Goal: Task Accomplishment & Management: Manage account settings

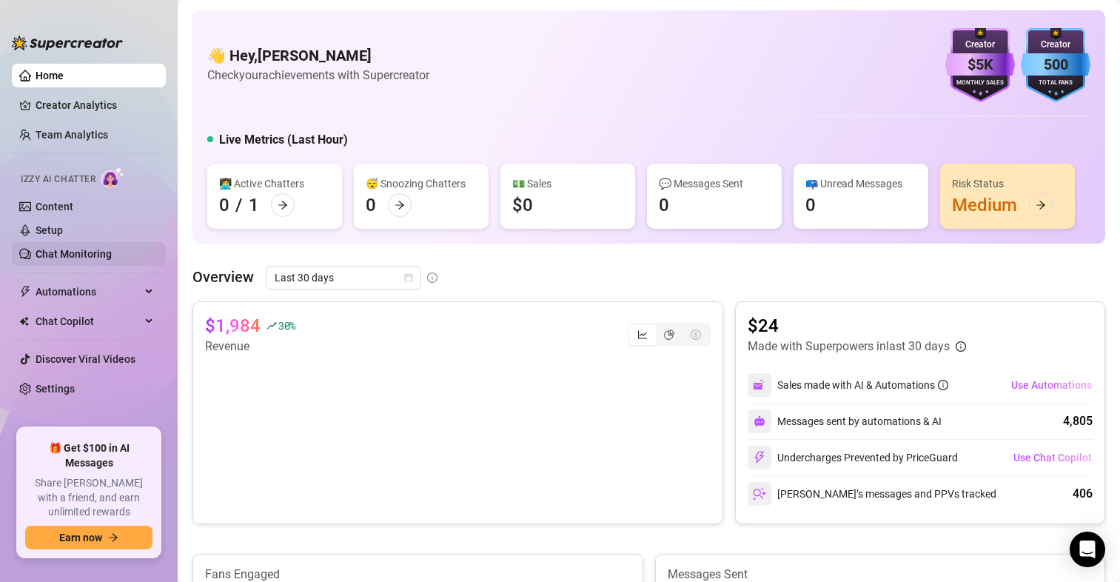
click at [78, 249] on link "Chat Monitoring" at bounding box center [74, 254] width 76 height 12
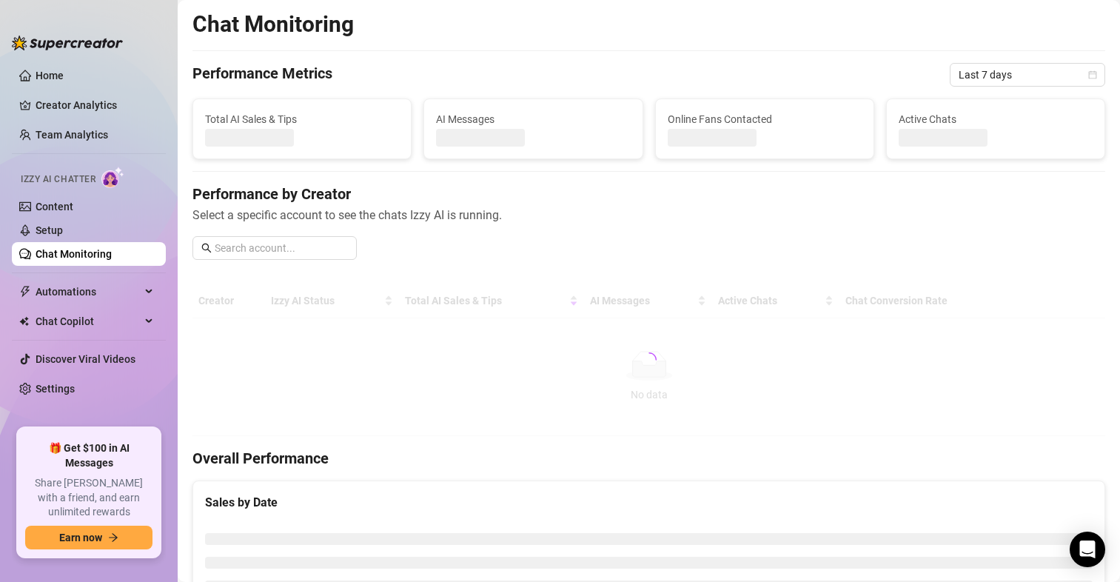
click at [60, 193] on div "Izzy AI Chatter" at bounding box center [87, 177] width 157 height 33
click at [60, 201] on link "Content" at bounding box center [55, 207] width 38 height 12
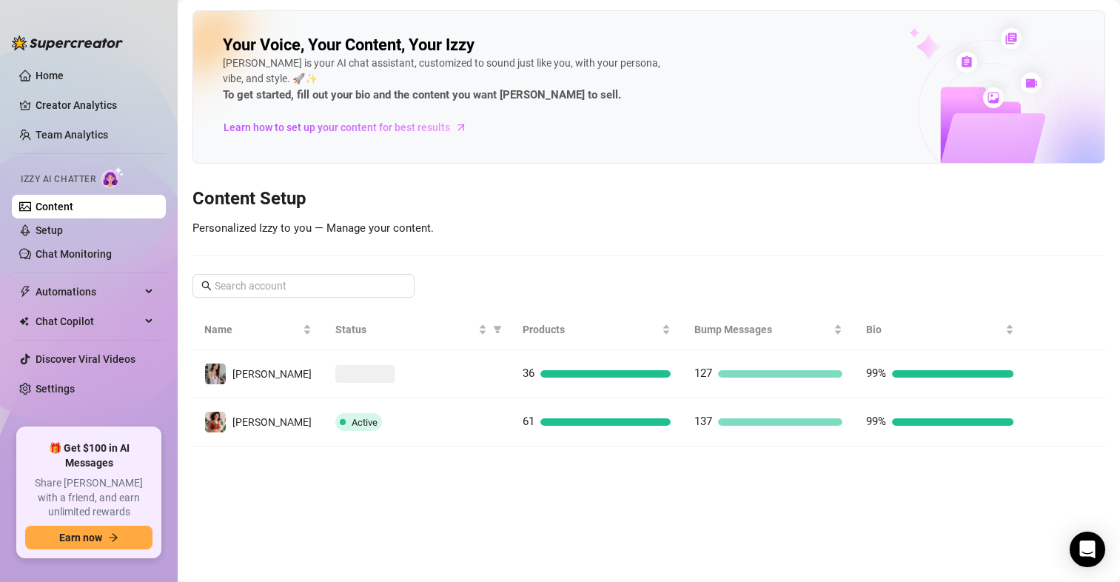
click at [73, 212] on link "Content" at bounding box center [55, 207] width 38 height 12
click at [63, 233] on link "Setup" at bounding box center [49, 230] width 27 height 12
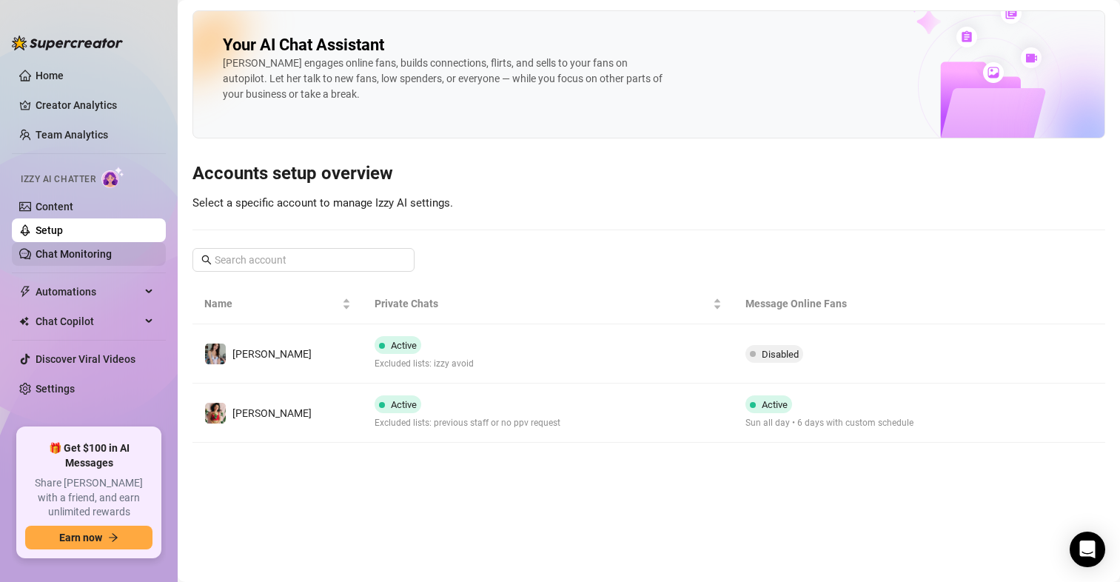
click at [68, 254] on link "Chat Monitoring" at bounding box center [74, 254] width 76 height 12
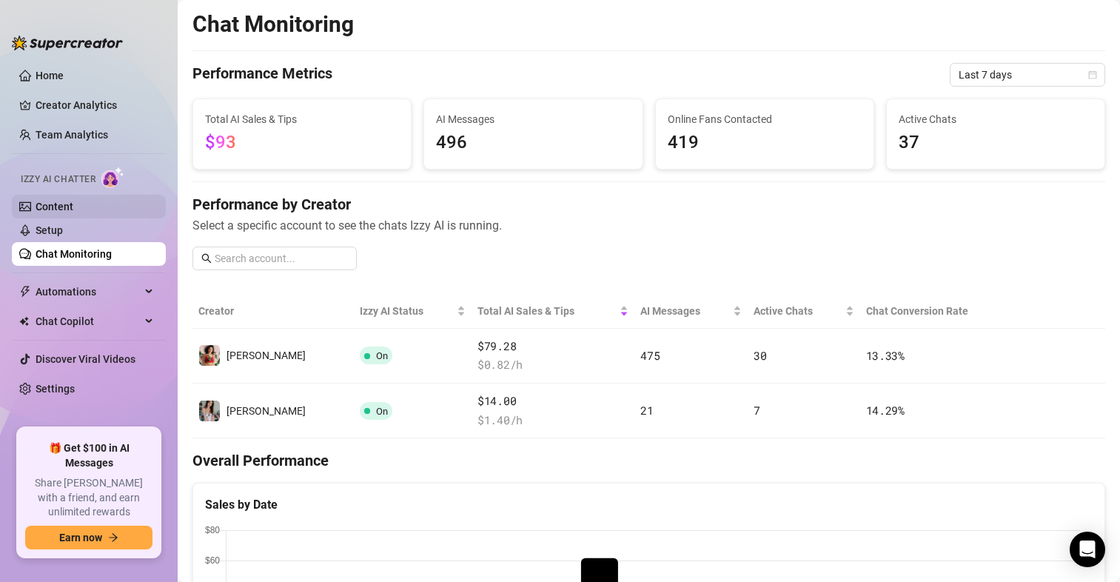
click at [73, 209] on link "Content" at bounding box center [55, 207] width 38 height 12
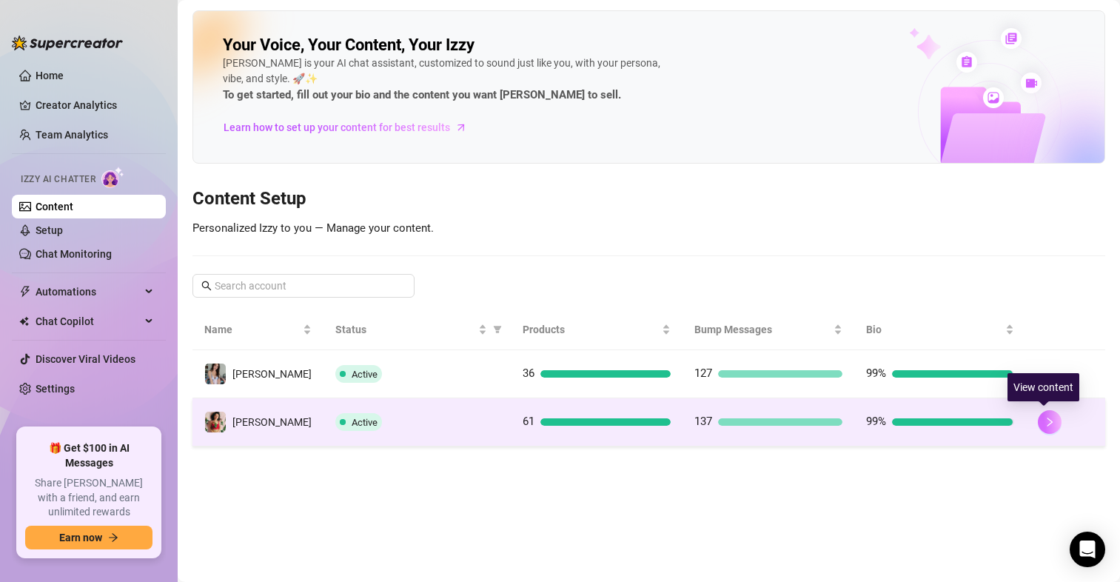
click at [1050, 423] on button "button" at bounding box center [1050, 422] width 24 height 24
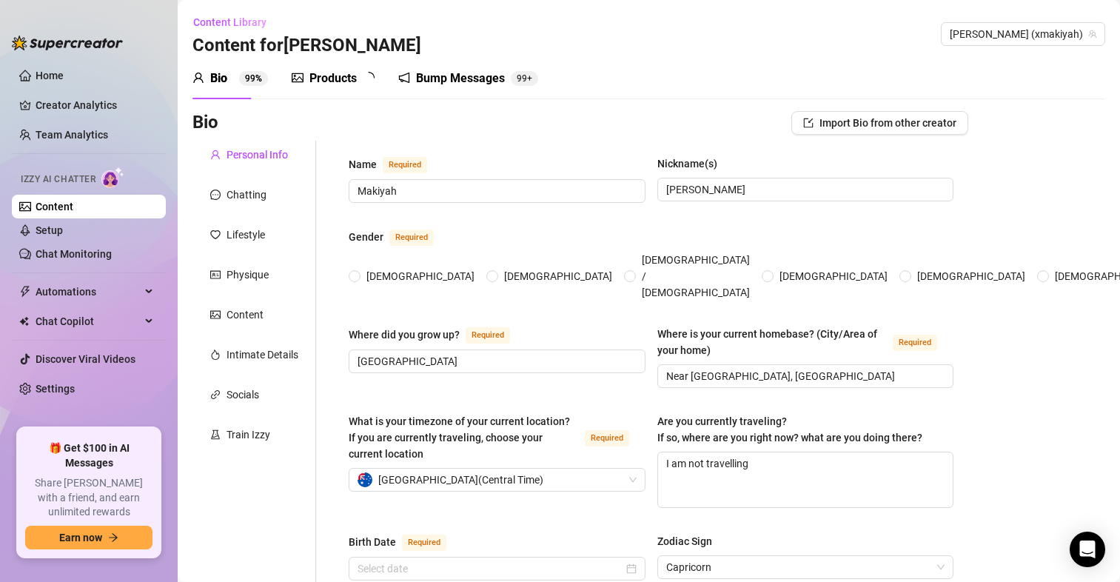
radio input "true"
type input "[DATE]"
click at [465, 85] on div "Bump Messages" at bounding box center [470, 79] width 89 height 18
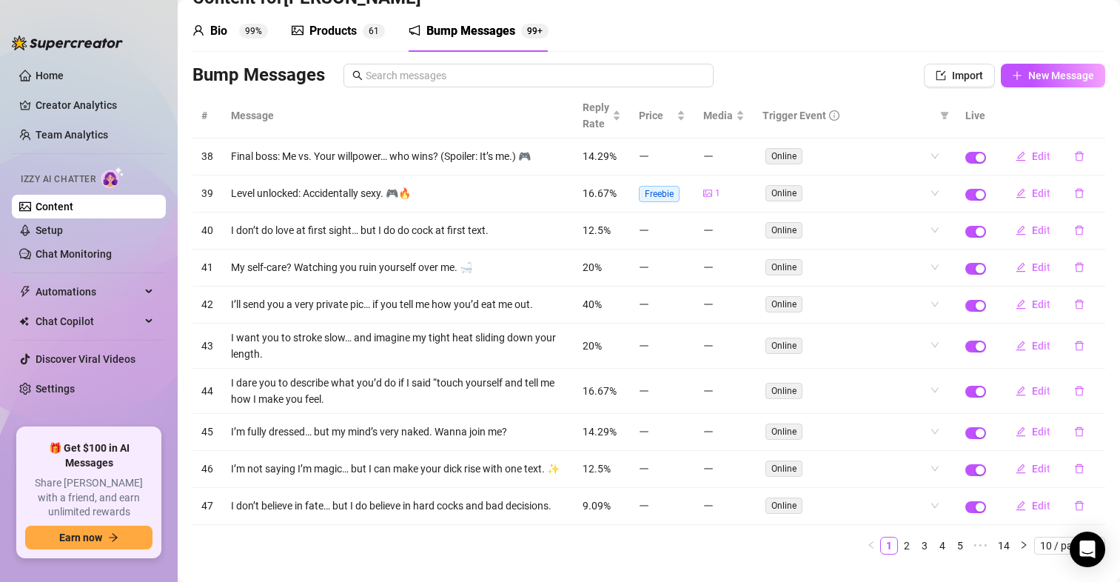
scroll to position [74, 0]
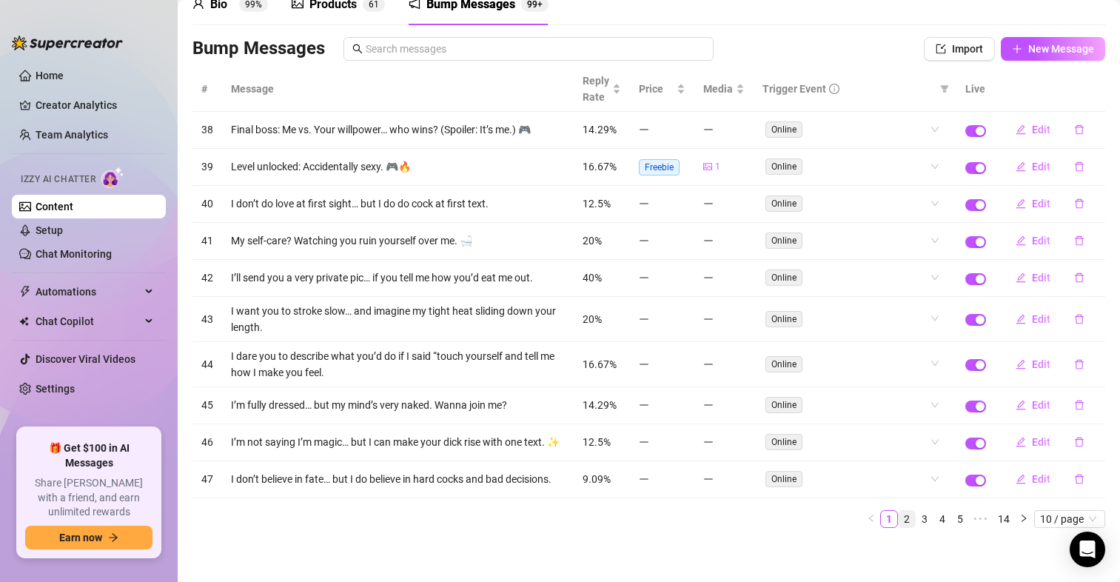
click at [898, 527] on link "2" at bounding box center [906, 519] width 16 height 16
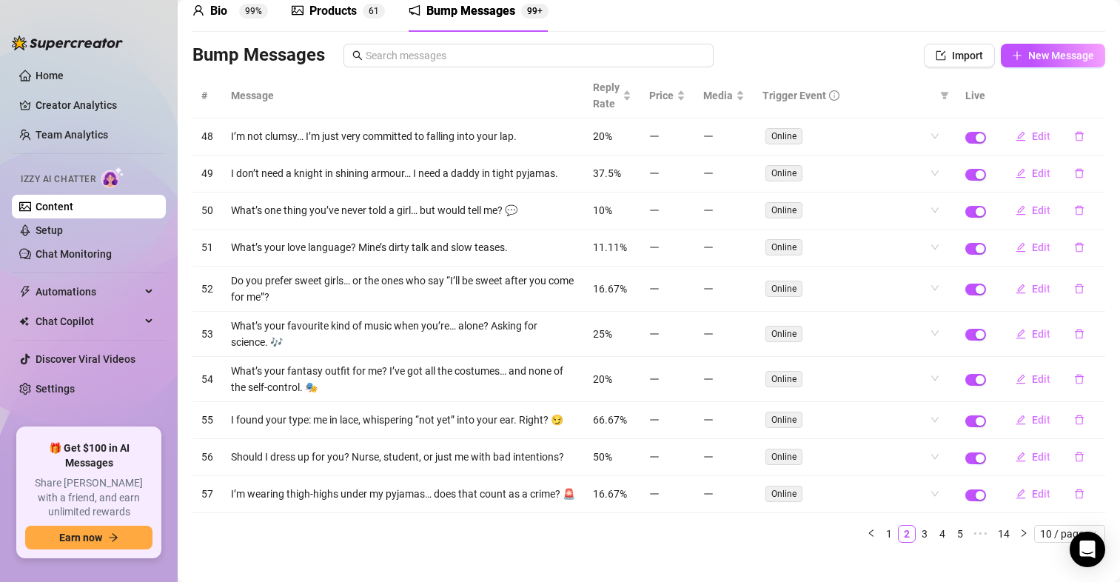
scroll to position [101, 0]
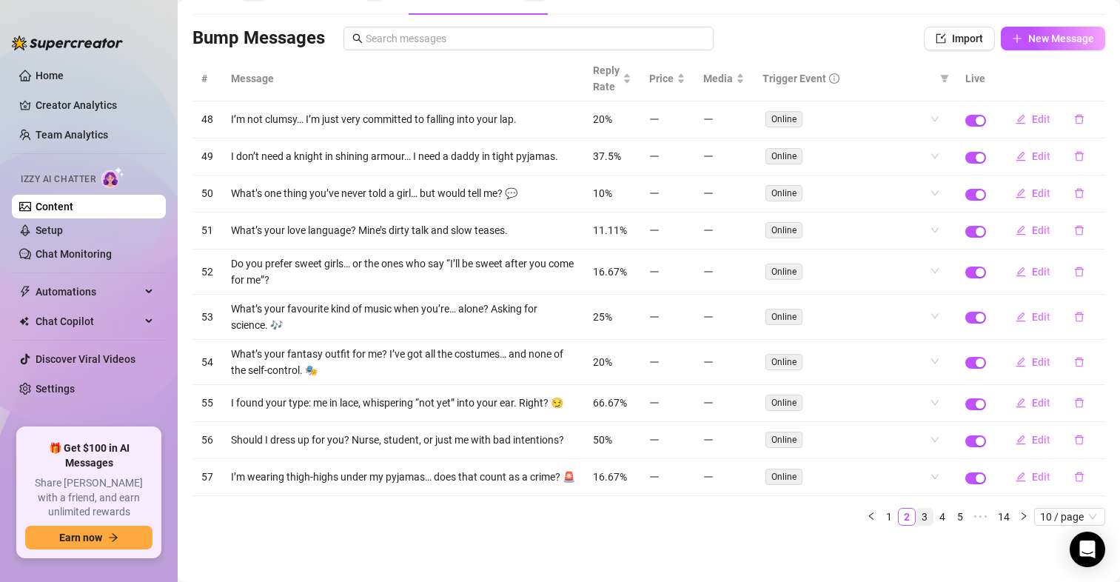
click at [916, 517] on link "3" at bounding box center [924, 516] width 16 height 16
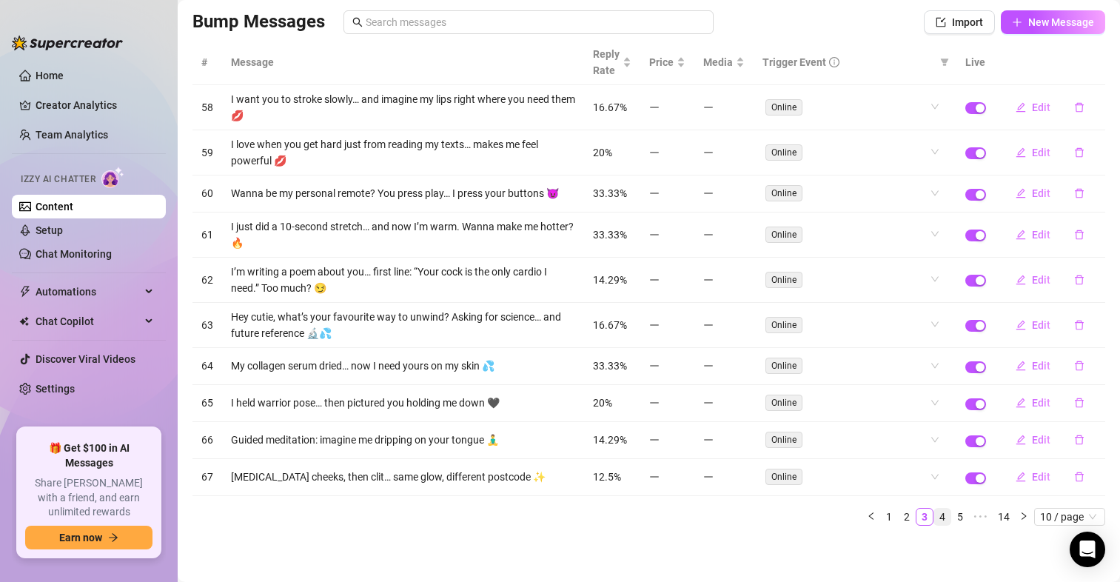
click at [934, 519] on link "4" at bounding box center [942, 516] width 16 height 16
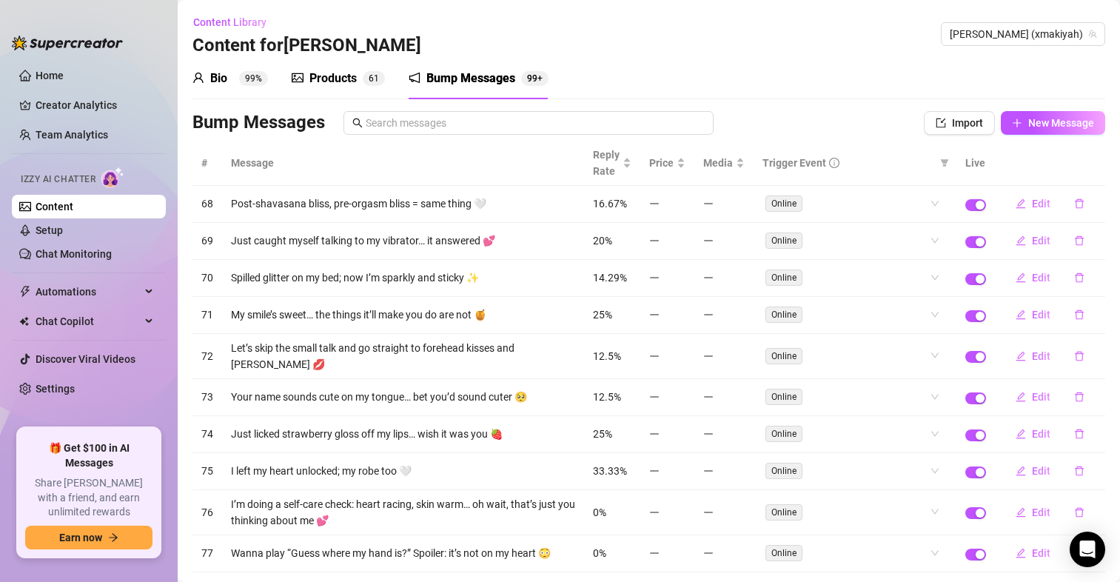
scroll to position [76, 0]
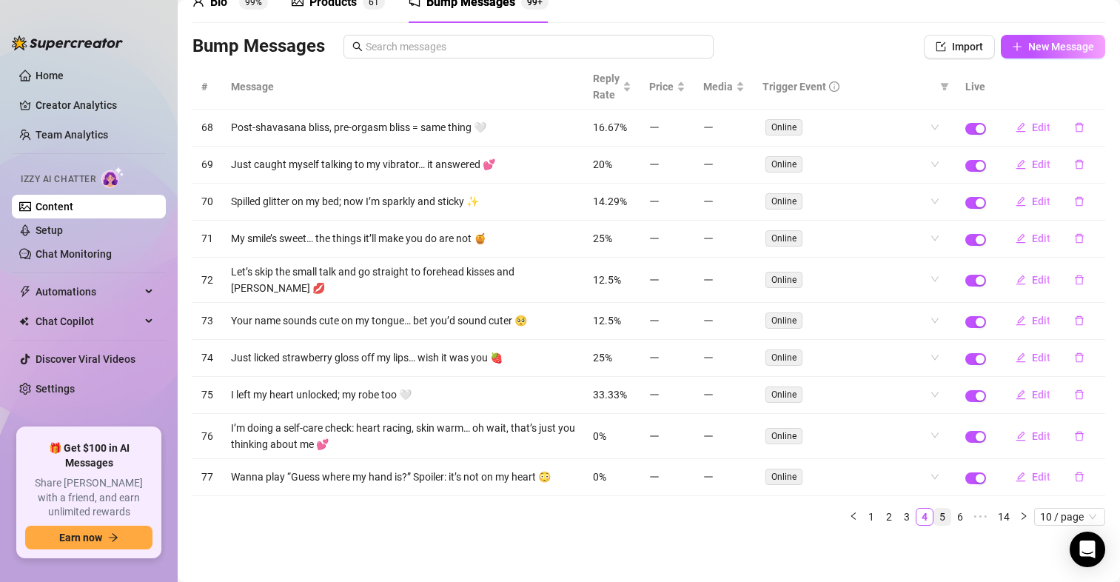
click at [934, 517] on link "5" at bounding box center [942, 516] width 16 height 16
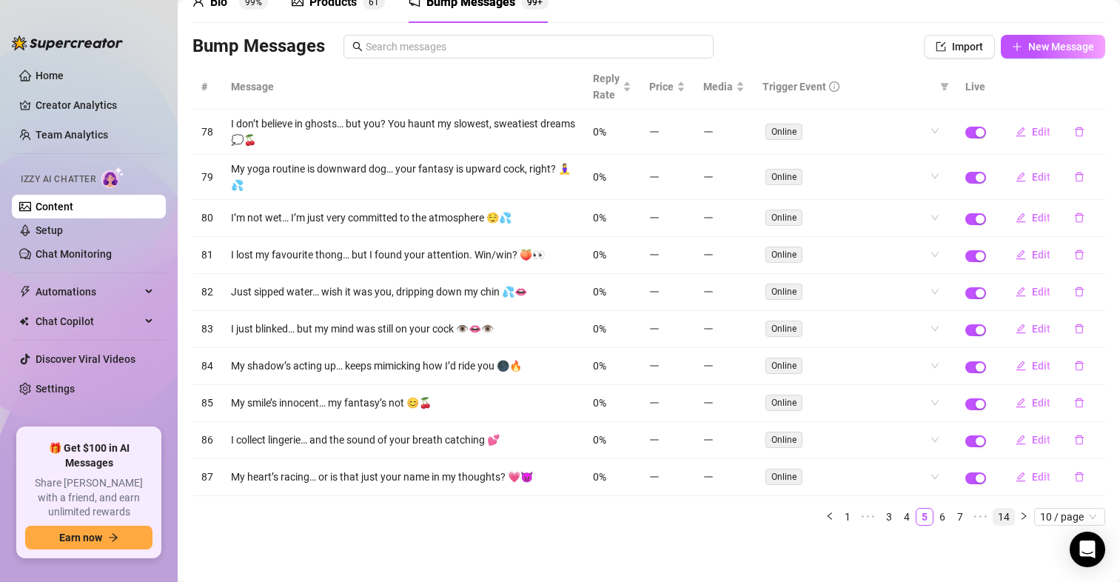
click at [993, 516] on link "14" at bounding box center [1003, 516] width 21 height 16
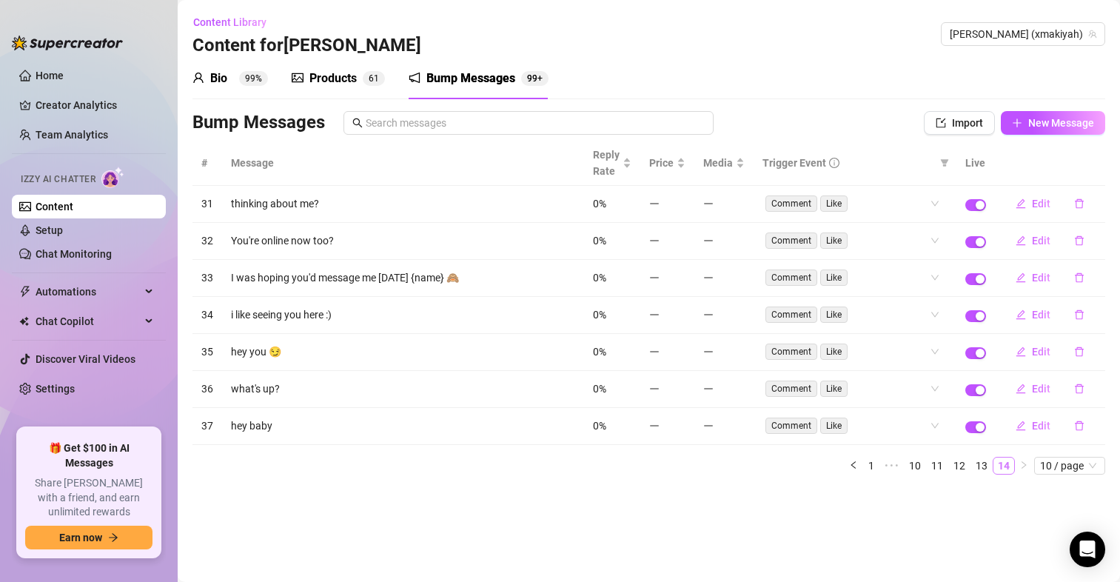
scroll to position [0, 0]
click at [982, 463] on link "13" at bounding box center [981, 465] width 21 height 16
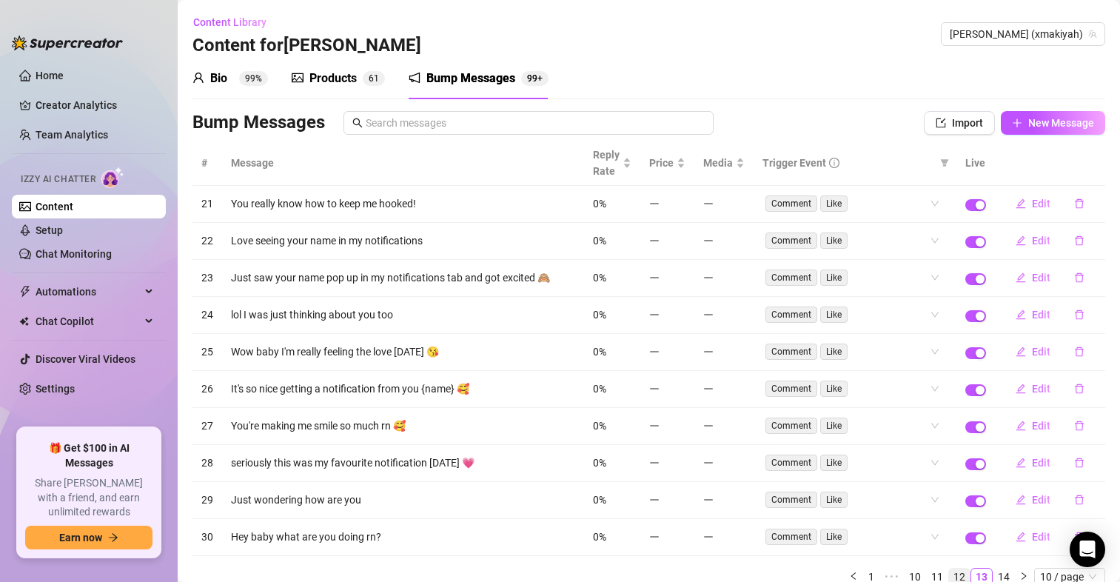
click at [949, 576] on link "12" at bounding box center [959, 576] width 21 height 16
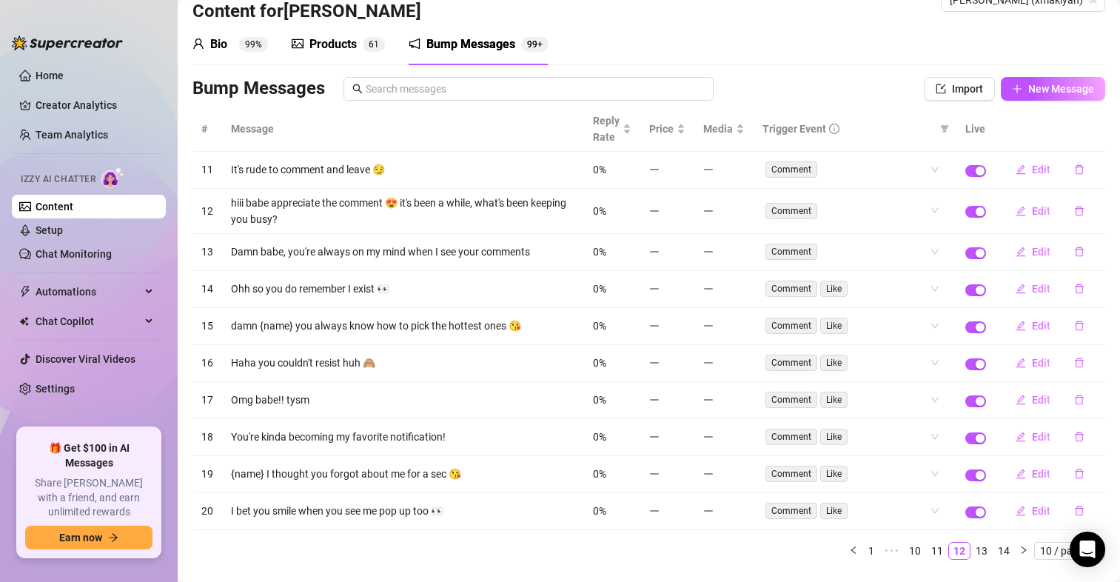
scroll to position [68, 0]
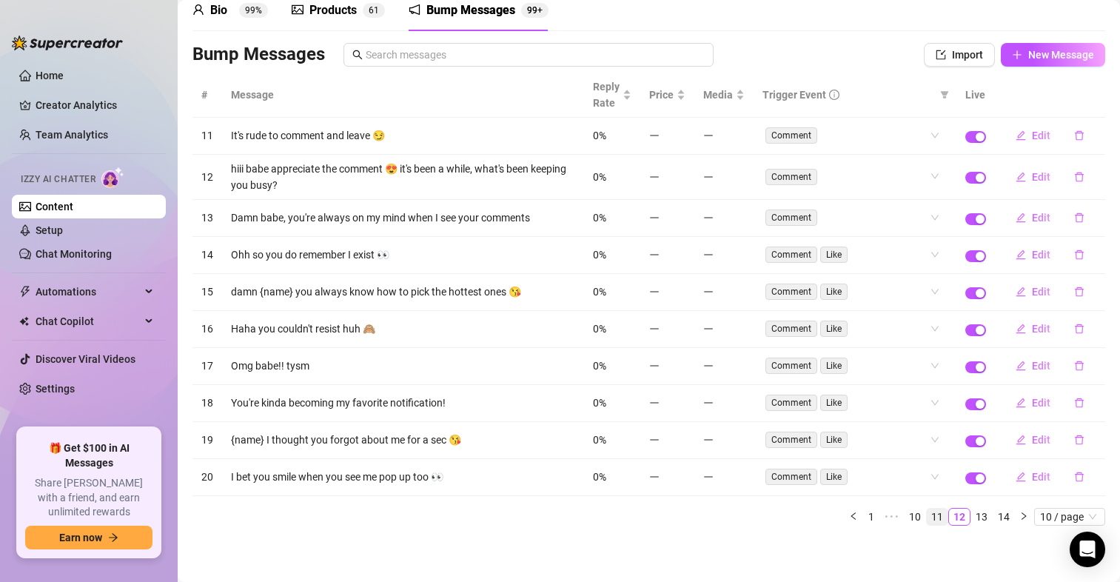
click at [927, 515] on link "11" at bounding box center [937, 516] width 21 height 16
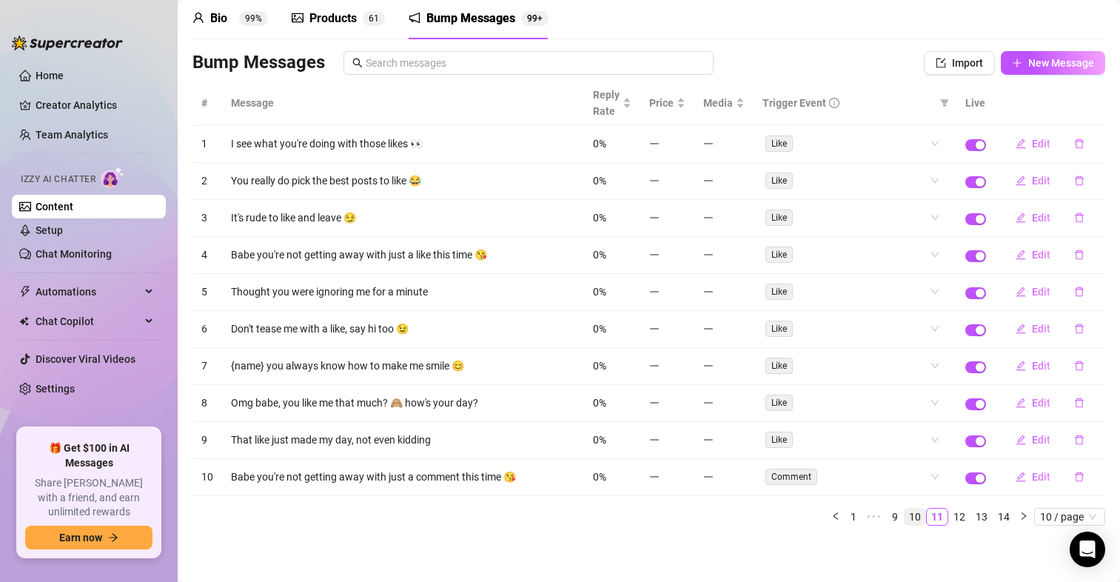
click at [904, 514] on link "10" at bounding box center [914, 516] width 21 height 16
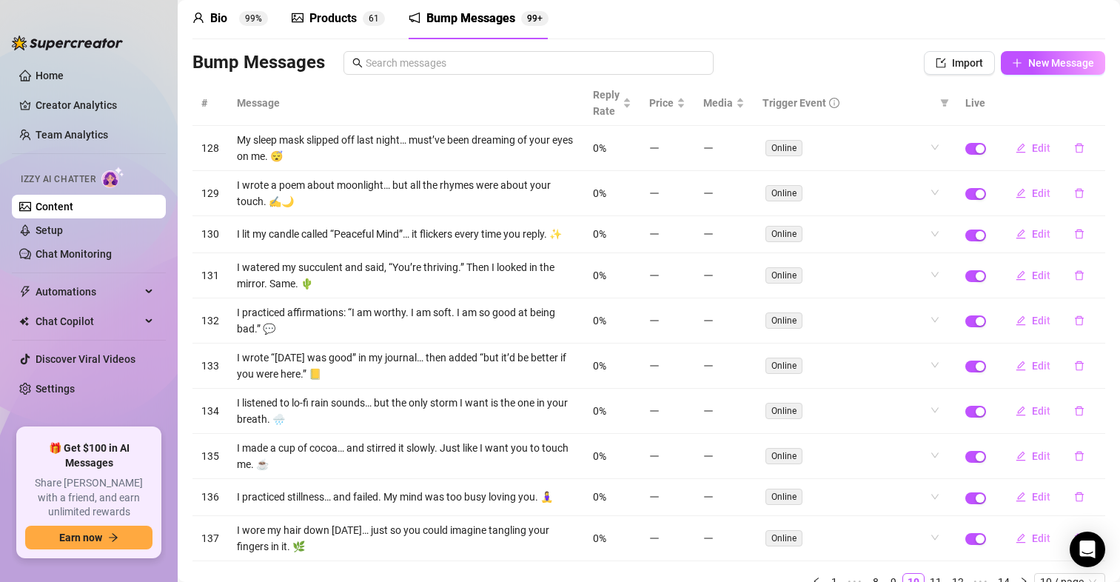
scroll to position [133, 0]
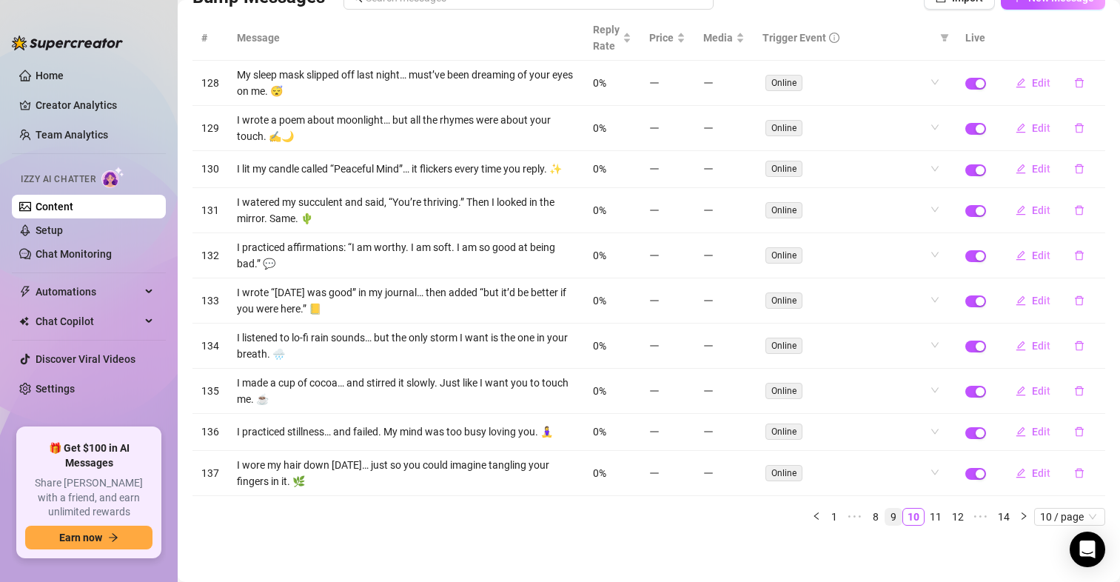
click at [885, 513] on link "9" at bounding box center [893, 516] width 16 height 16
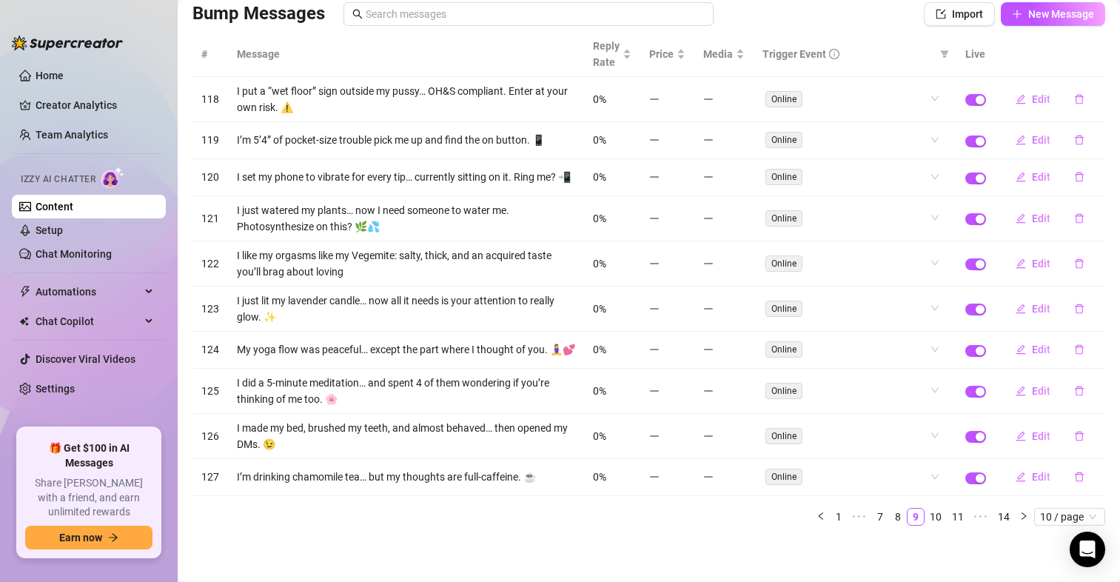
click at [830, 515] on link "1" at bounding box center [838, 516] width 16 height 16
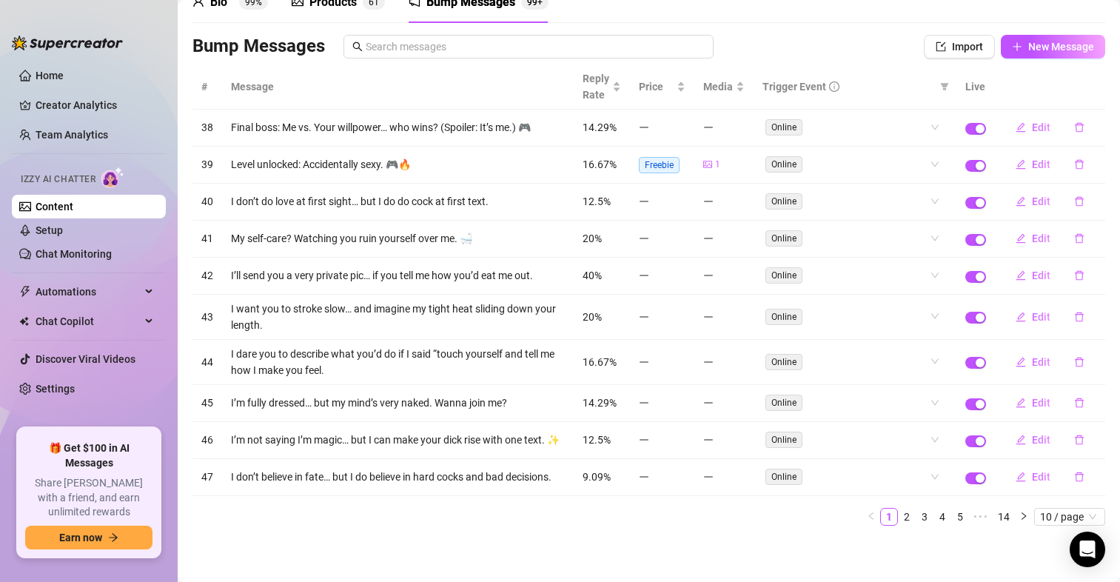
scroll to position [93, 0]
click at [582, 70] on span "Reply Rate" at bounding box center [595, 86] width 27 height 33
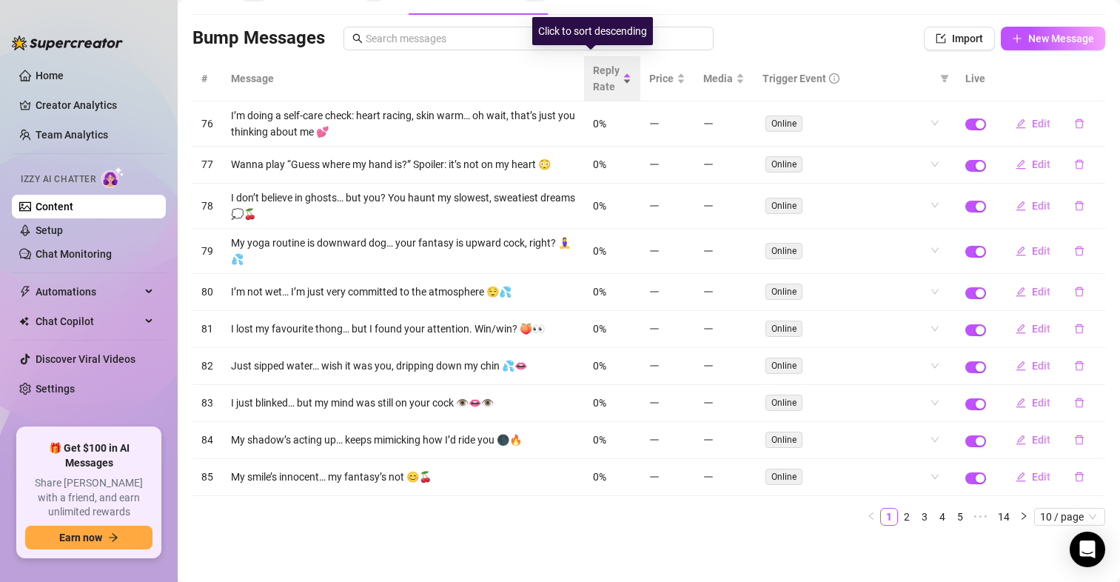
scroll to position [84, 0]
click at [596, 74] on span "Reply Rate" at bounding box center [606, 78] width 27 height 33
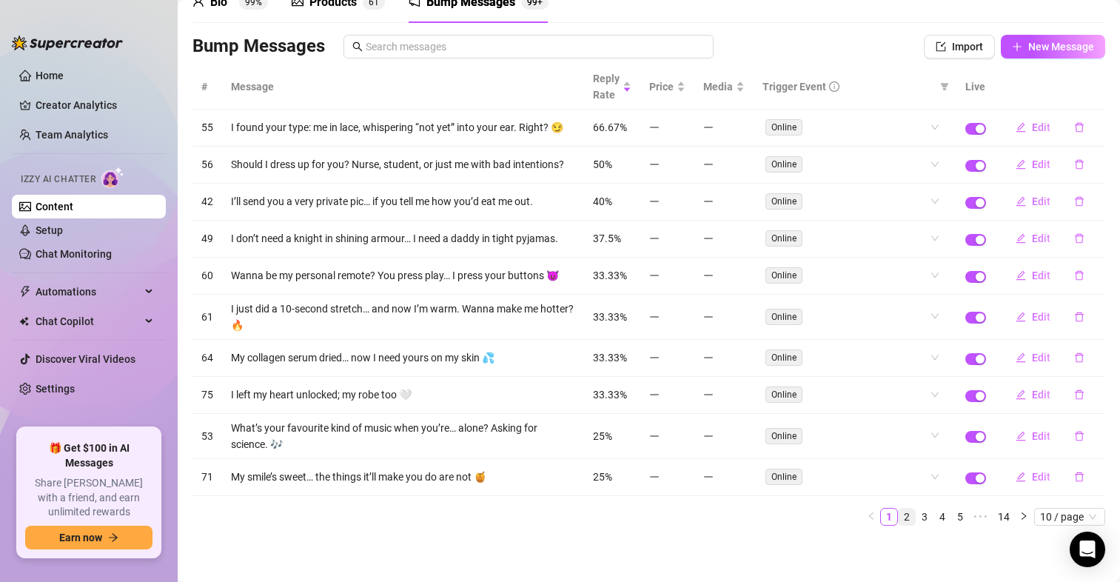
click at [898, 514] on link "2" at bounding box center [906, 516] width 16 height 16
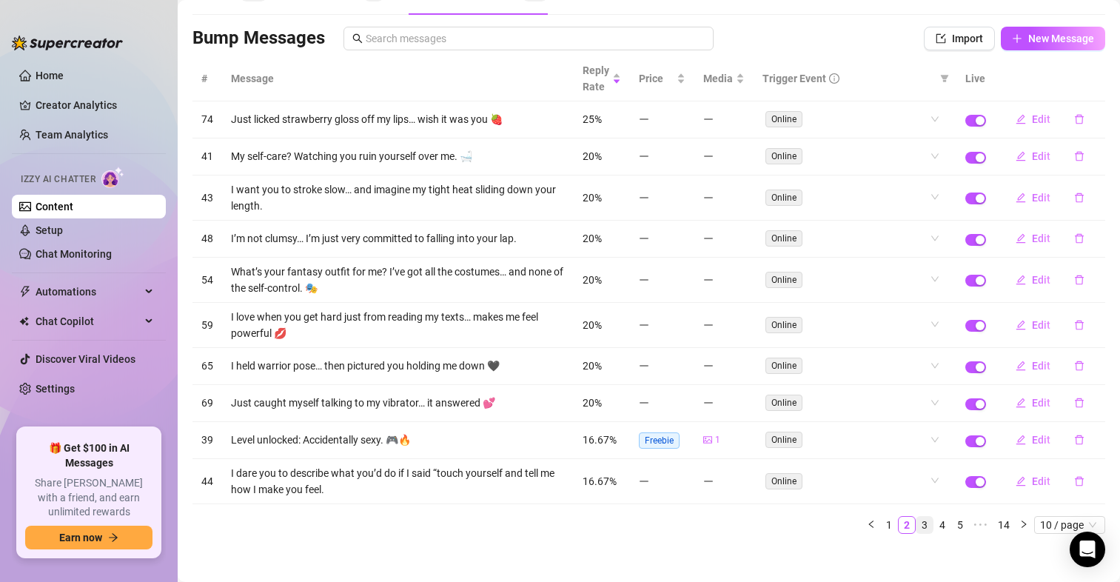
click at [916, 521] on link "3" at bounding box center [924, 525] width 16 height 16
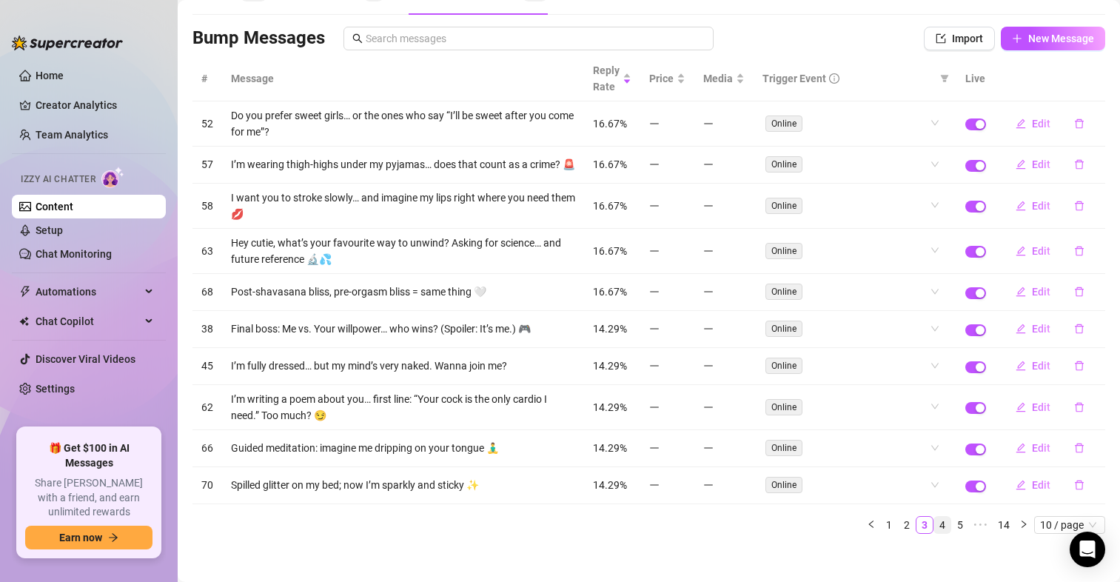
click at [934, 532] on link "4" at bounding box center [942, 525] width 16 height 16
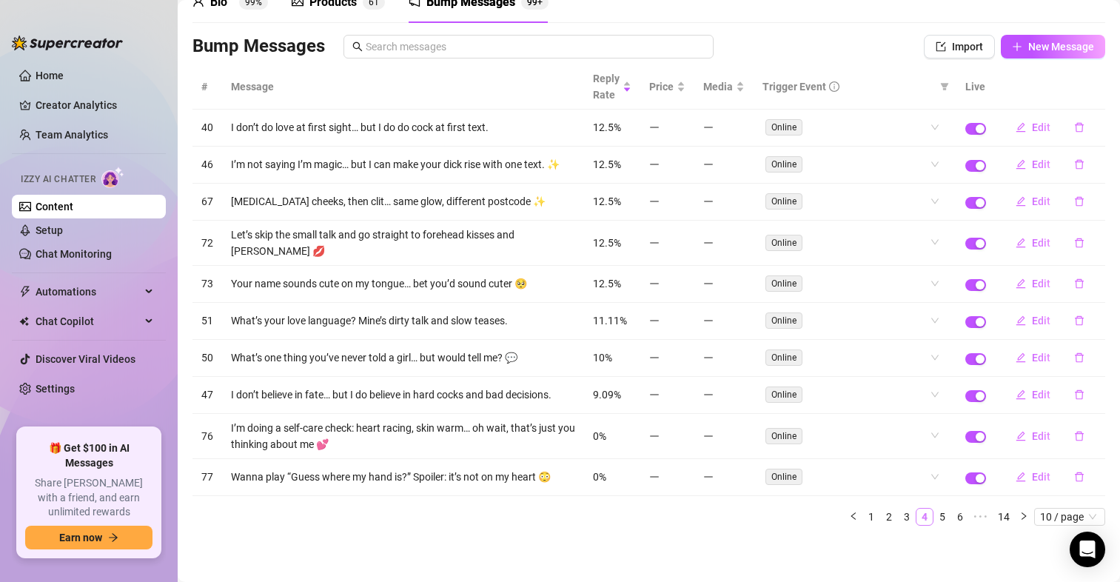
scroll to position [76, 0]
click at [935, 517] on link "5" at bounding box center [942, 516] width 16 height 16
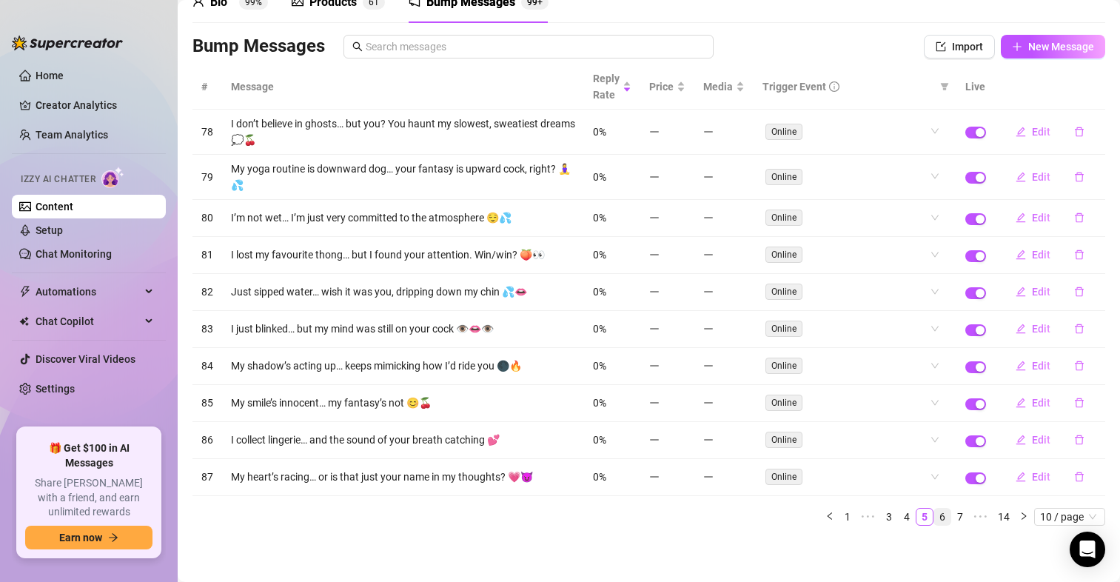
click at [934, 517] on link "6" at bounding box center [942, 516] width 16 height 16
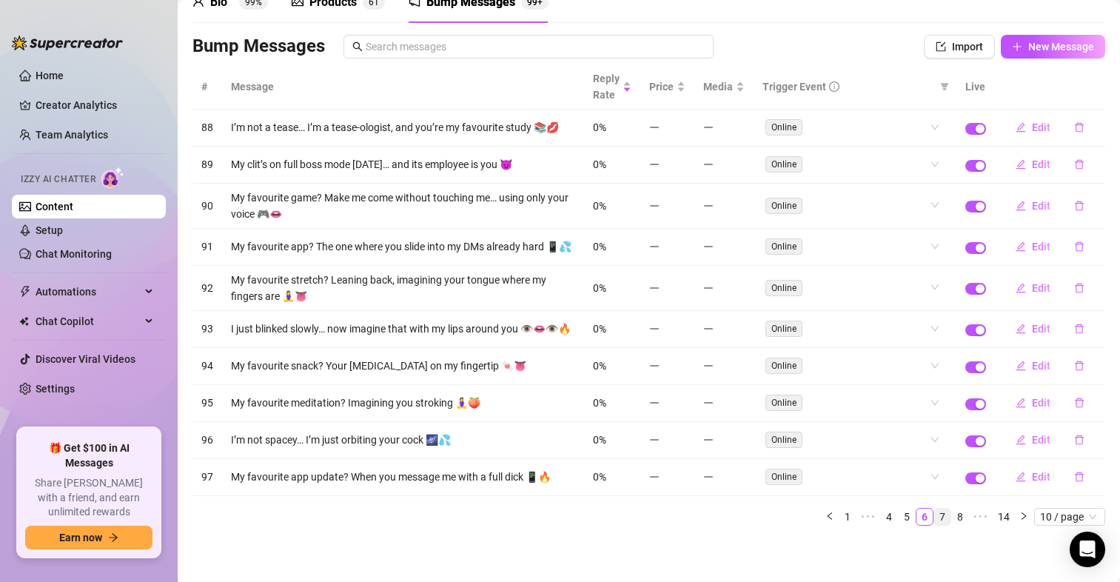
click at [934, 525] on link "7" at bounding box center [942, 516] width 16 height 16
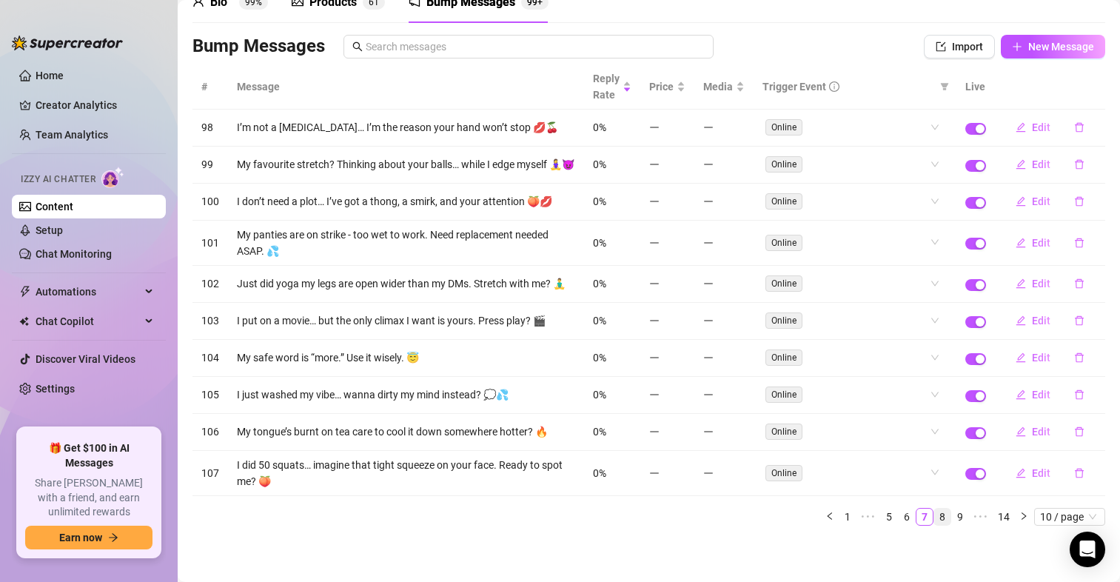
click at [934, 525] on link "8" at bounding box center [942, 516] width 16 height 16
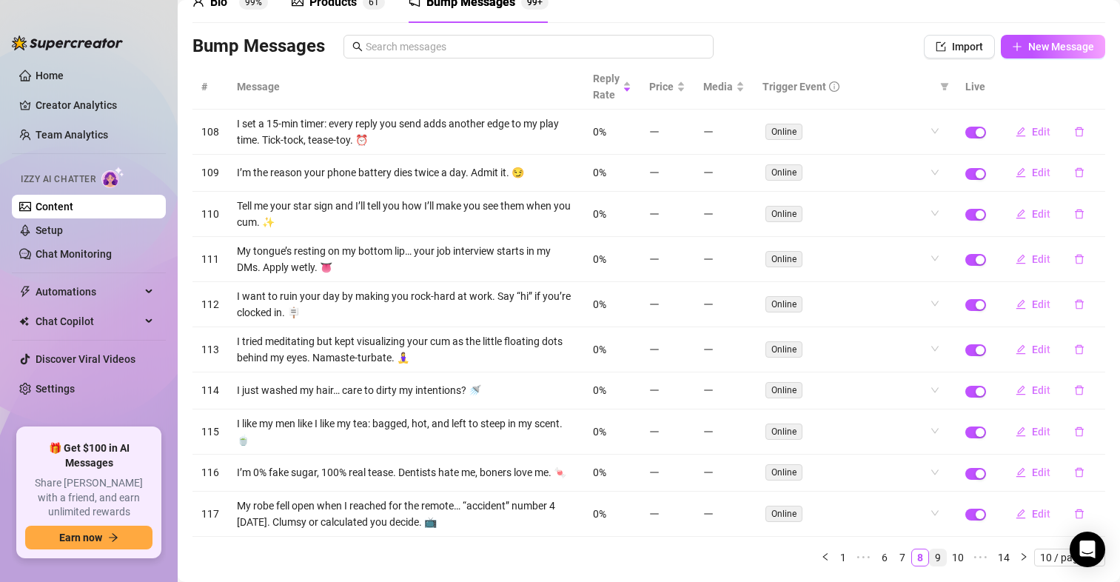
click at [929, 562] on link "9" at bounding box center [937, 557] width 16 height 16
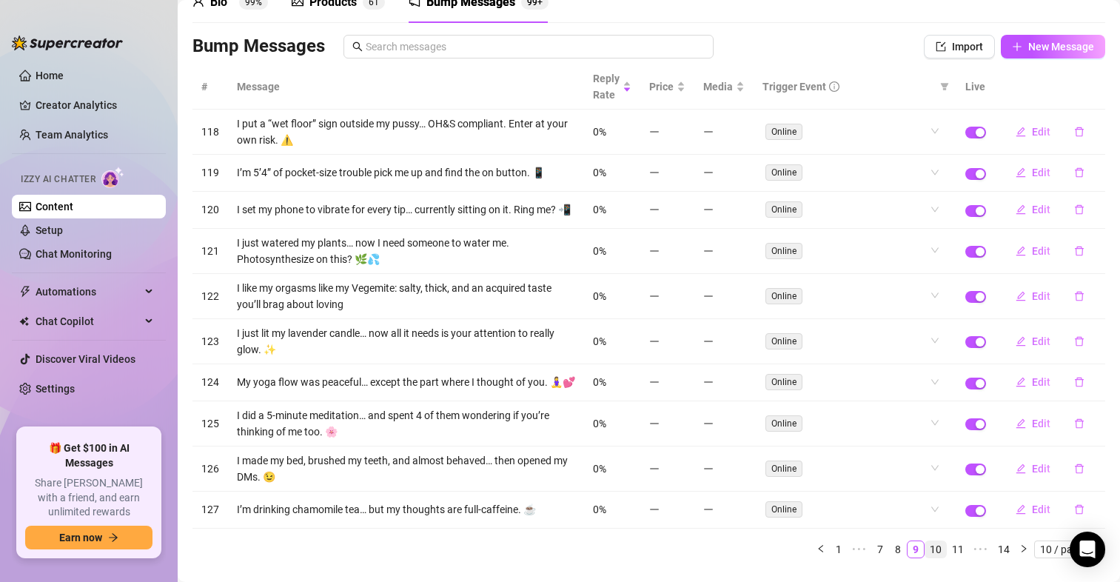
click at [927, 557] on link "10" at bounding box center [935, 549] width 21 height 16
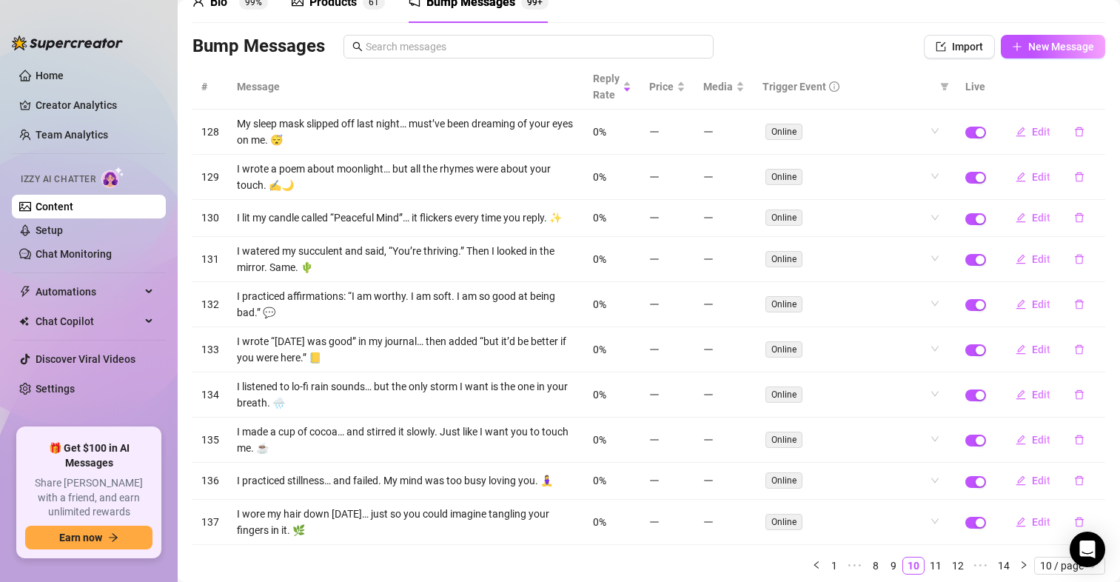
click at [925, 568] on link "11" at bounding box center [935, 565] width 21 height 16
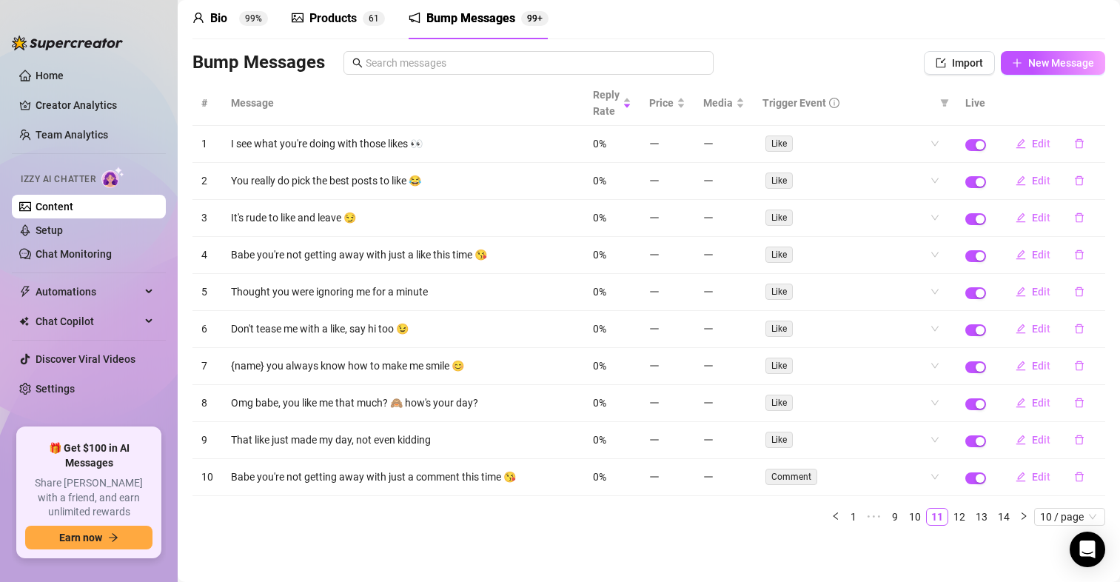
scroll to position [60, 0]
click at [1074, 221] on icon "delete" at bounding box center [1079, 217] width 10 height 10
click at [1102, 180] on span "Yes" at bounding box center [1095, 179] width 18 height 12
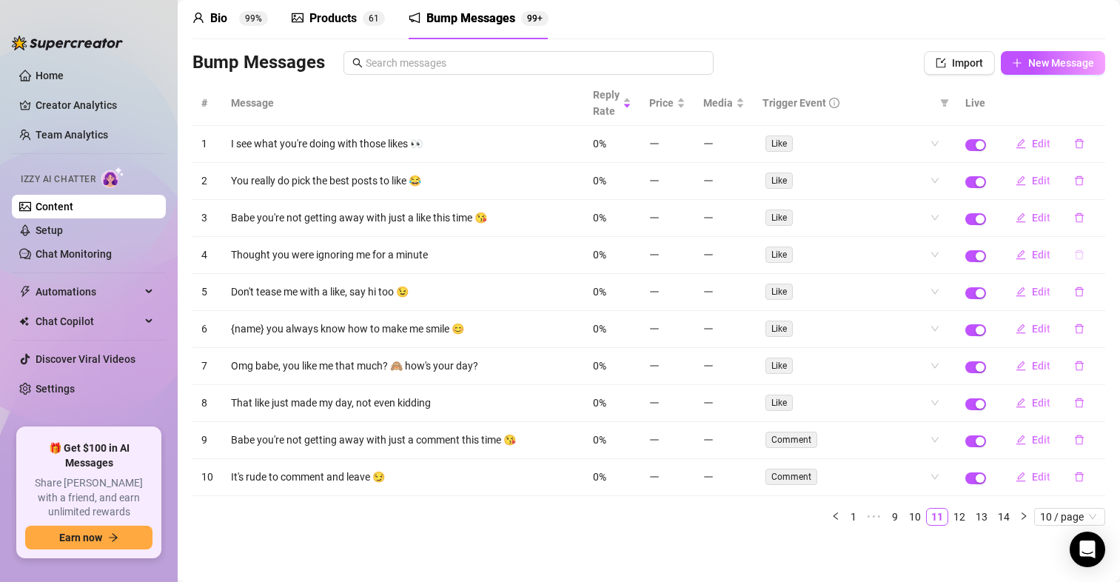
click at [1074, 257] on icon "delete" at bounding box center [1079, 254] width 10 height 10
click at [1108, 218] on button "Yes" at bounding box center [1094, 216] width 28 height 18
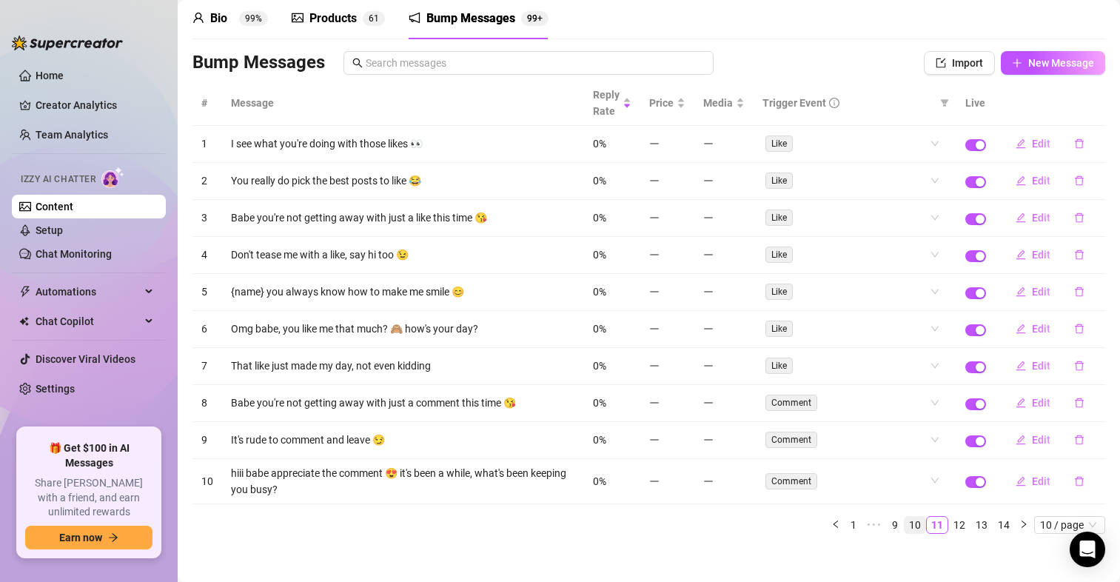
click at [906, 526] on link "10" at bounding box center [914, 525] width 21 height 16
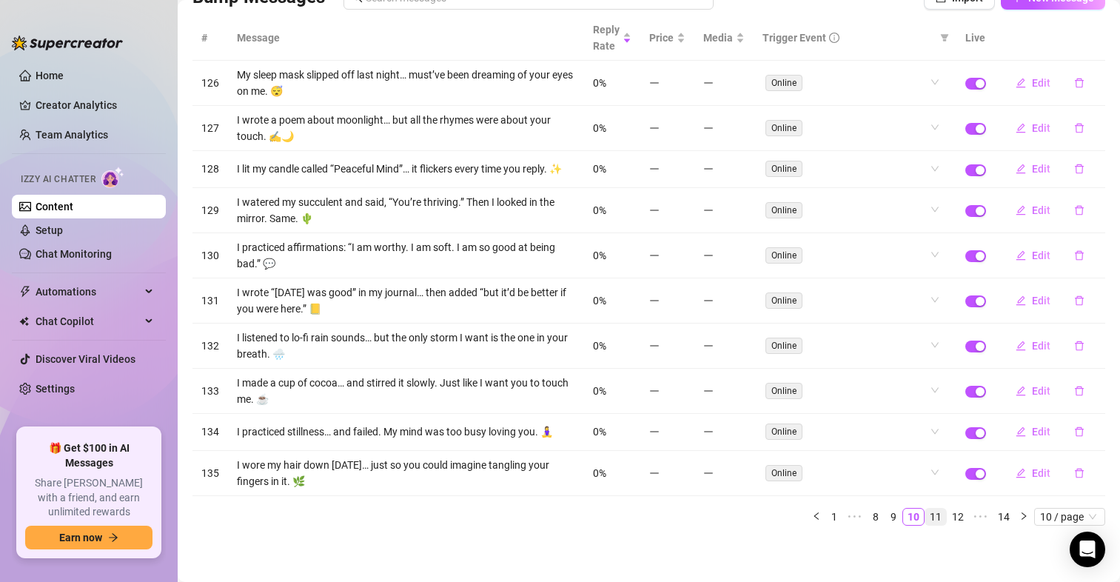
click at [925, 514] on link "11" at bounding box center [935, 516] width 21 height 16
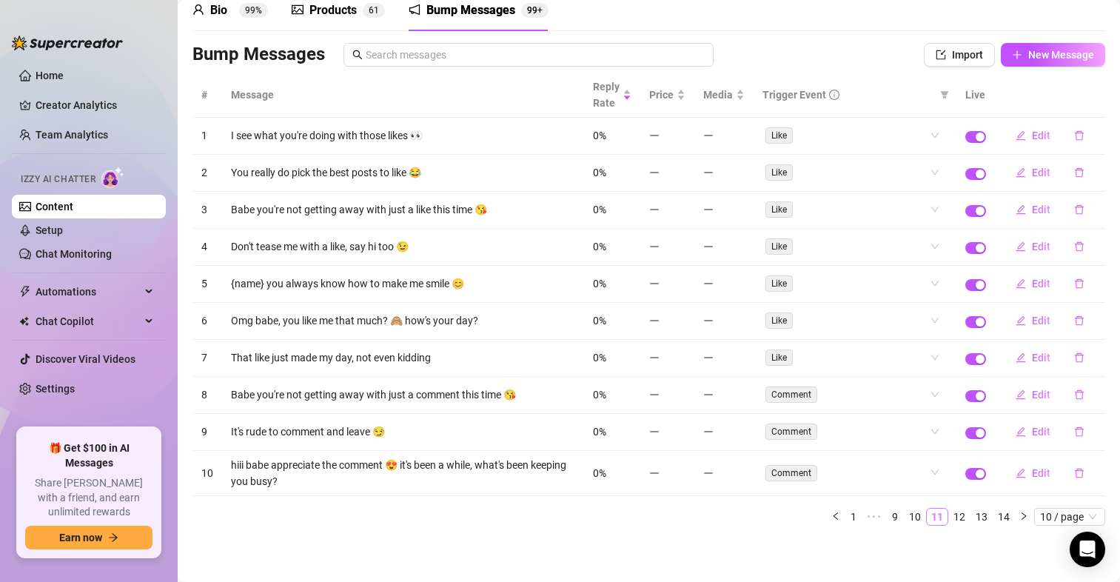
scroll to position [68, 0]
click at [1074, 394] on icon "delete" at bounding box center [1079, 394] width 10 height 10
click at [1100, 352] on span "Yes" at bounding box center [1095, 356] width 18 height 12
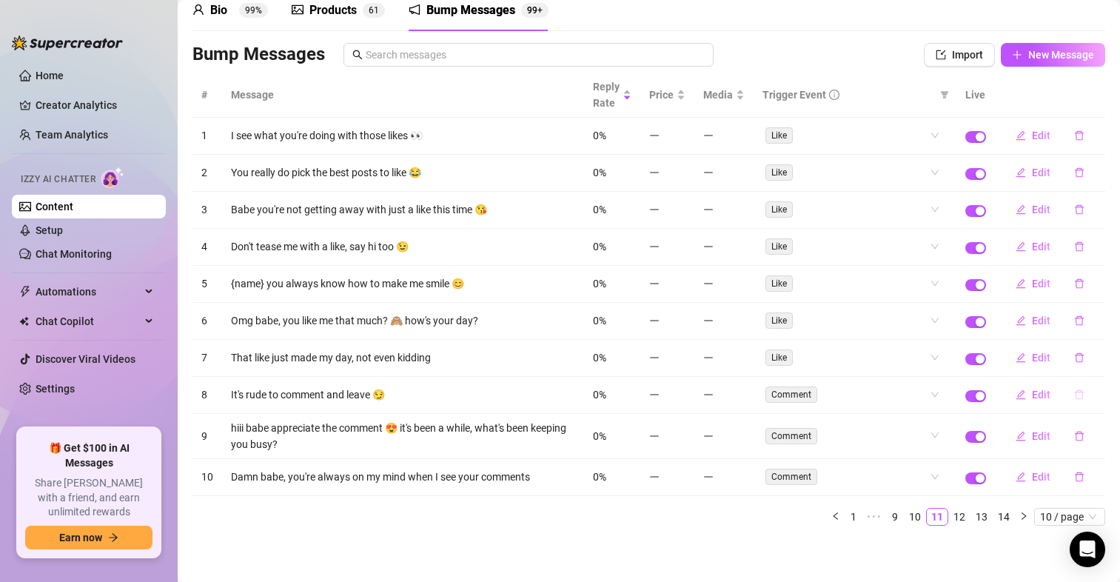
click at [1074, 394] on icon "delete" at bounding box center [1079, 394] width 10 height 10
click at [1097, 355] on span "Yes" at bounding box center [1095, 356] width 18 height 12
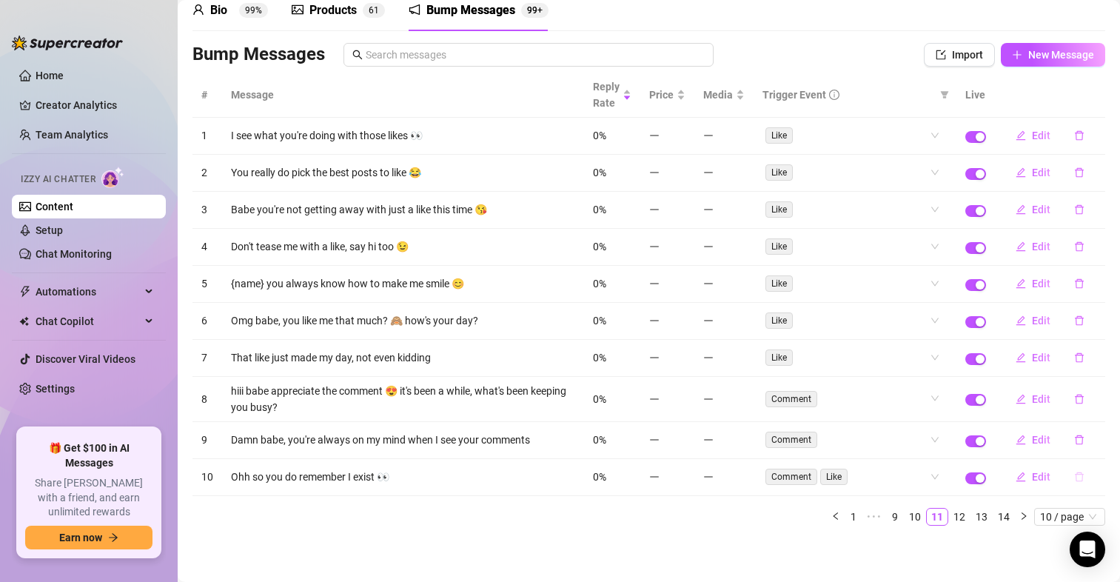
click at [1074, 478] on icon "delete" at bounding box center [1079, 476] width 10 height 10
click at [1099, 438] on span "Yes" at bounding box center [1095, 438] width 18 height 12
click at [949, 515] on link "12" at bounding box center [959, 516] width 21 height 16
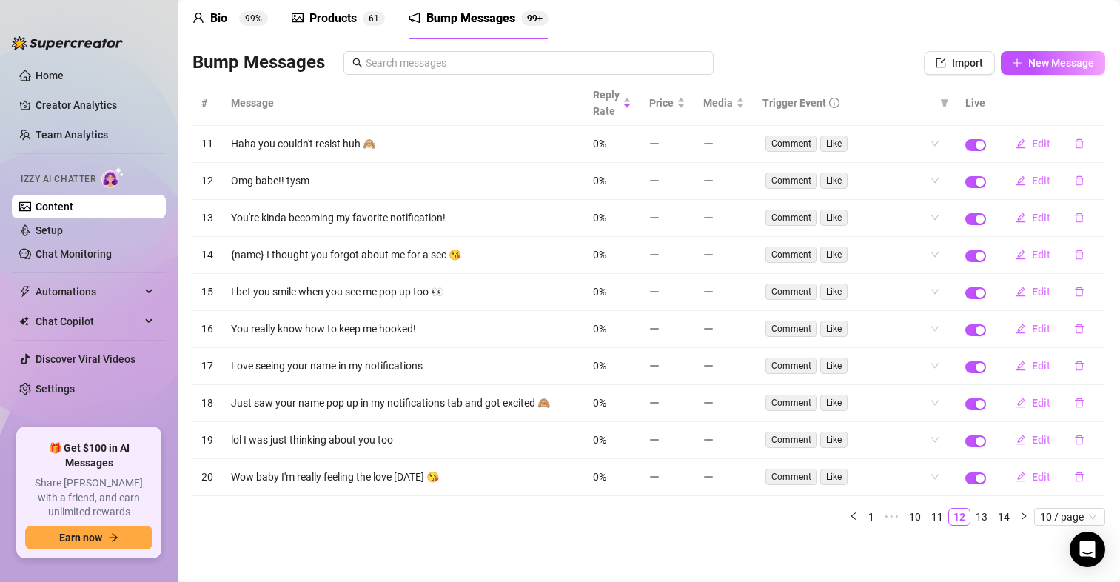
scroll to position [60, 0]
click at [1032, 220] on span "Edit" at bounding box center [1041, 218] width 19 height 12
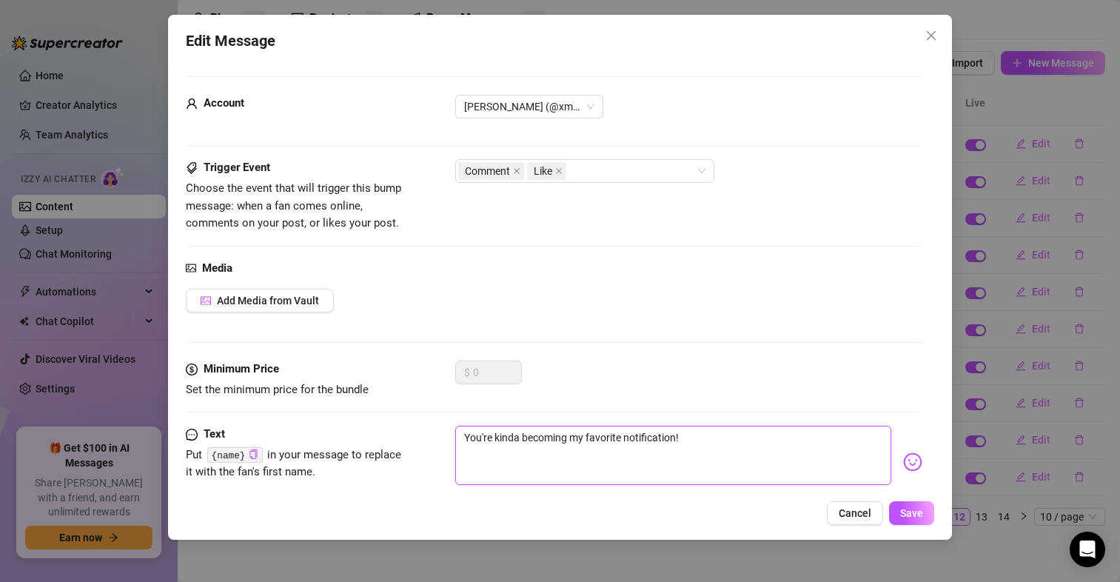
click at [620, 433] on textarea "You're kinda becoming my favorite notification!" at bounding box center [673, 455] width 436 height 59
click at [616, 438] on textarea "You're kinda becoming my favorite notification!" at bounding box center [673, 455] width 436 height 59
type textarea "You're kinda becoming my favorie notification!"
type textarea "You're kinda becoming my favore notification!"
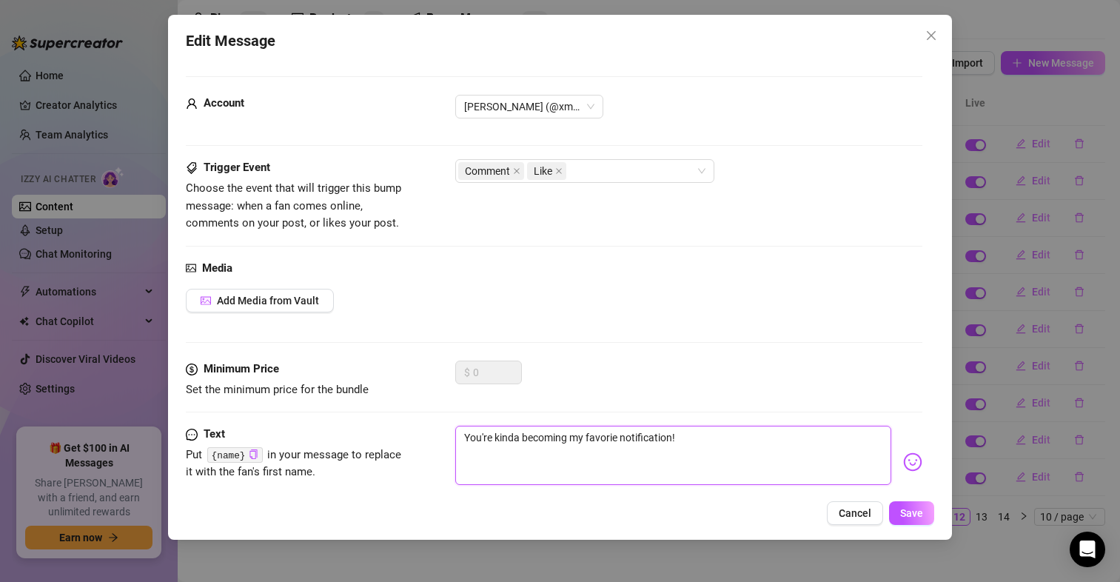
type textarea "You're kinda becoming my favore notification!"
type textarea "You're kinda becoming my favoe notification!"
type textarea "You're kinda becoming my fave notification!"
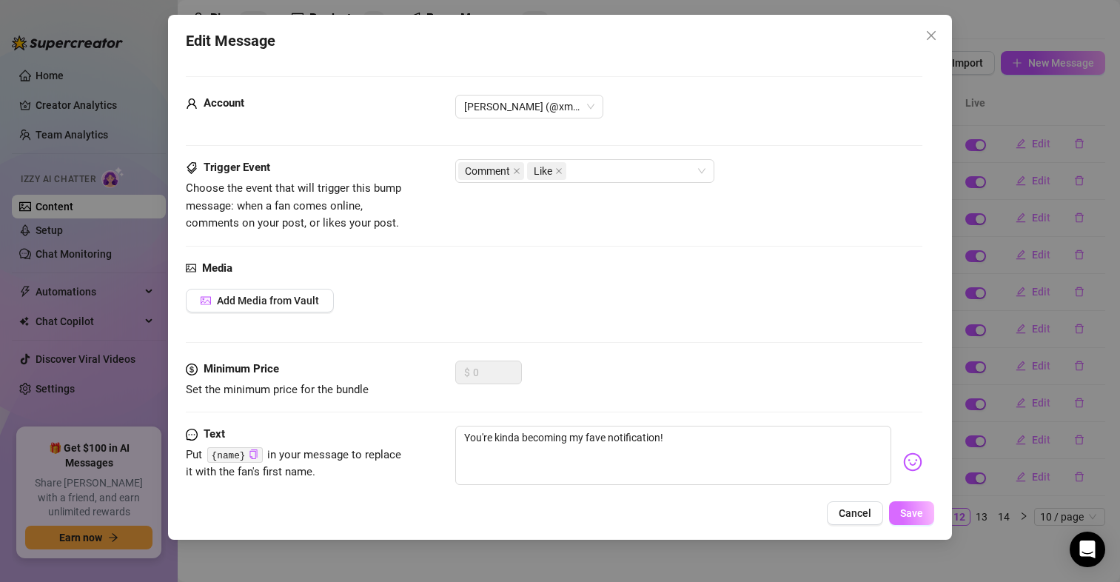
click at [918, 517] on span "Save" at bounding box center [911, 513] width 23 height 12
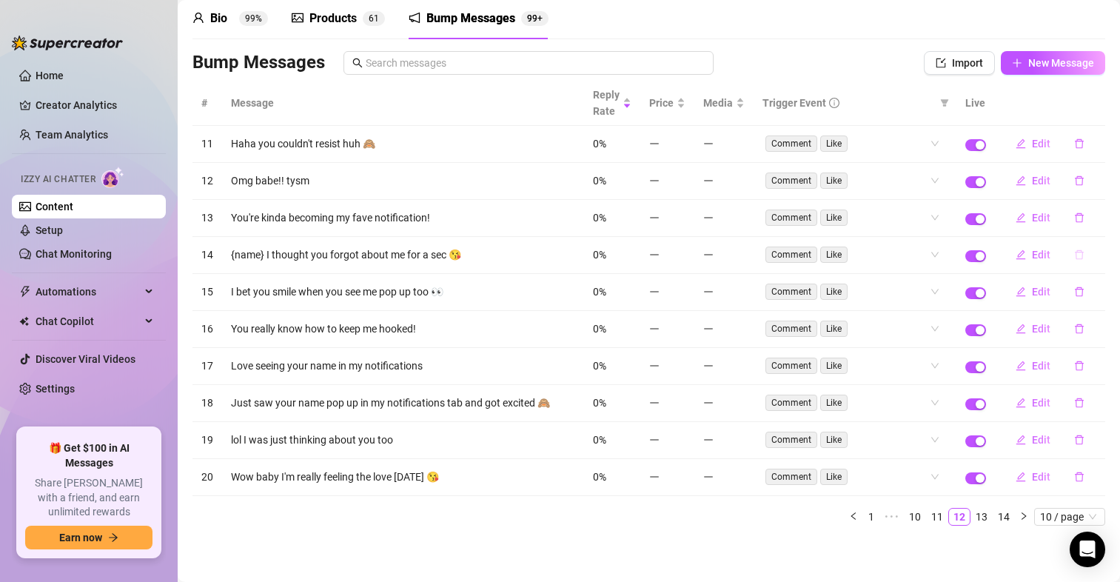
click at [1074, 255] on icon "delete" at bounding box center [1079, 254] width 10 height 10
click at [1096, 214] on span "Yes" at bounding box center [1095, 216] width 18 height 12
click at [975, 517] on link "13" at bounding box center [981, 516] width 21 height 16
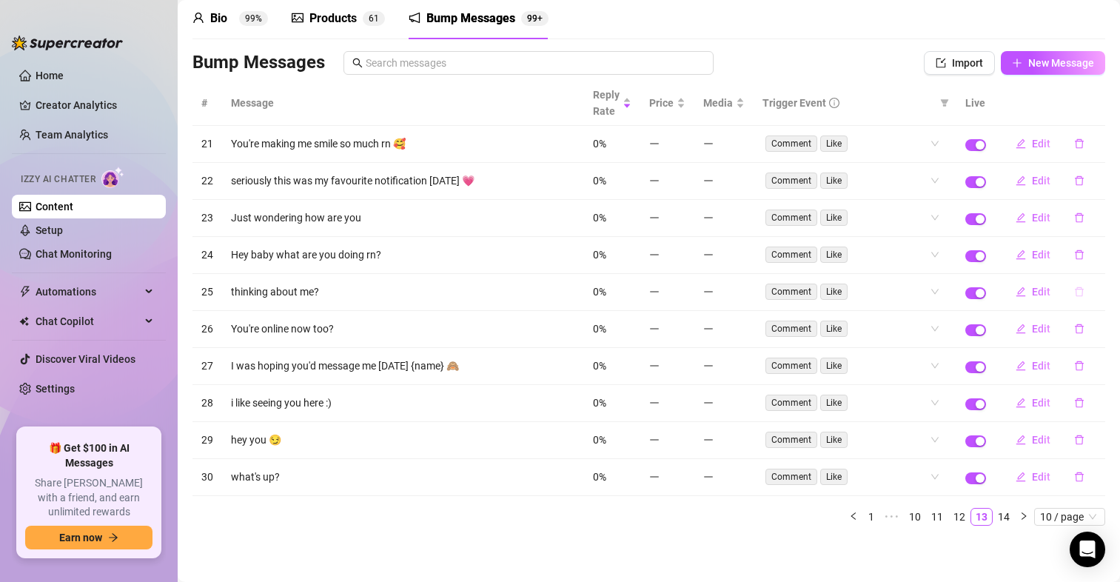
click at [1074, 292] on icon "delete" at bounding box center [1079, 291] width 10 height 10
click at [1106, 255] on button "Yes" at bounding box center [1094, 253] width 28 height 18
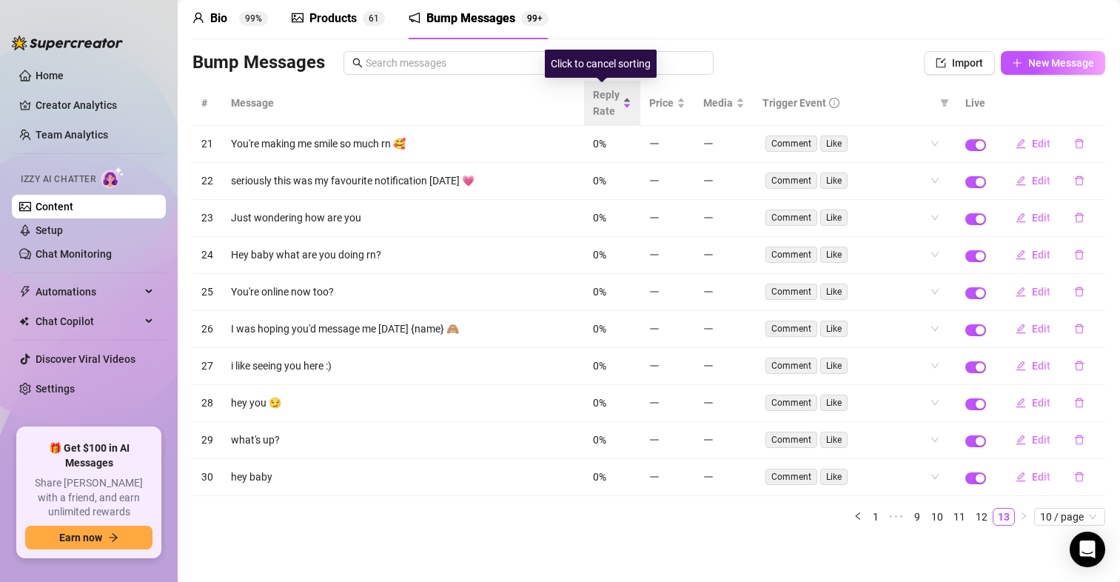
click at [596, 101] on span "Reply Rate" at bounding box center [606, 103] width 27 height 33
click at [593, 99] on span "Reply Rate" at bounding box center [606, 103] width 27 height 33
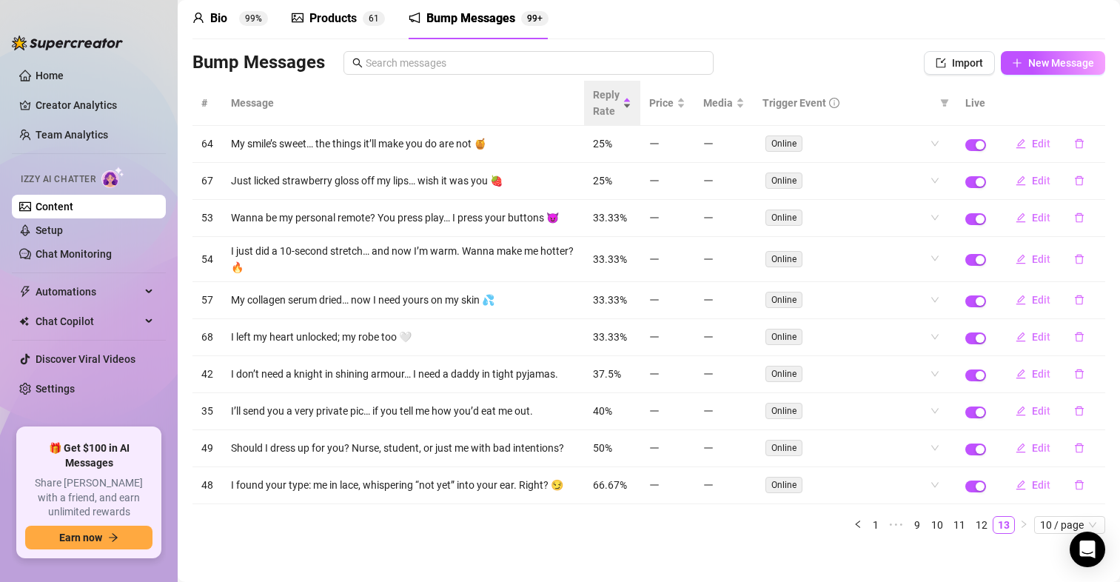
click at [599, 97] on span "Reply Rate" at bounding box center [606, 103] width 27 height 33
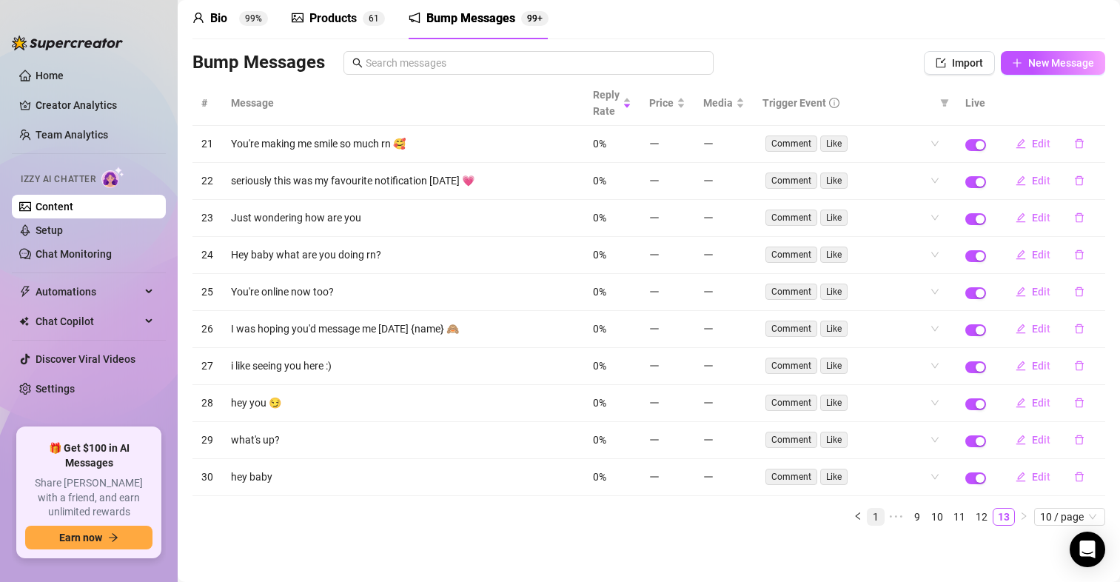
click at [867, 516] on link "1" at bounding box center [875, 516] width 16 height 16
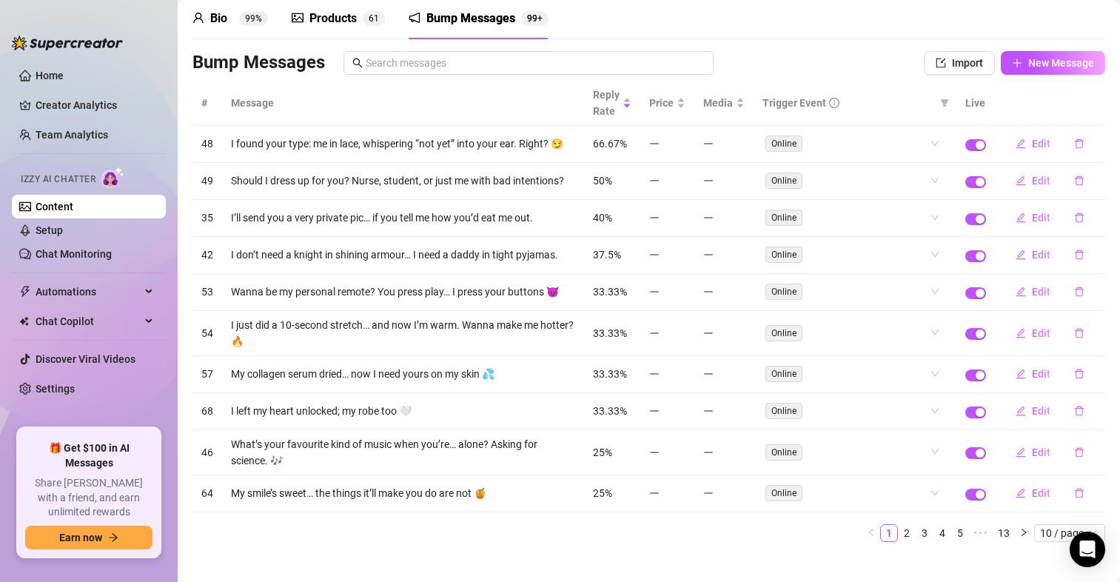
click at [321, 451] on td "What’s your favourite kind of music when you’re… alone? Asking for science. 🎶" at bounding box center [403, 452] width 362 height 45
click at [64, 70] on link "Home" at bounding box center [50, 76] width 28 height 12
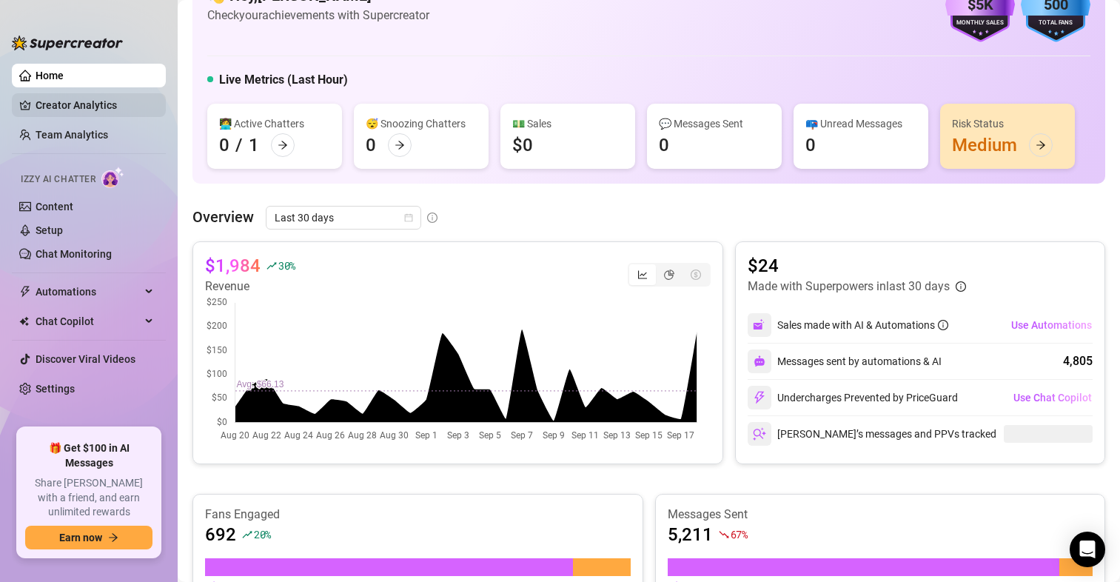
click at [104, 97] on link "Creator Analytics" at bounding box center [95, 105] width 118 height 24
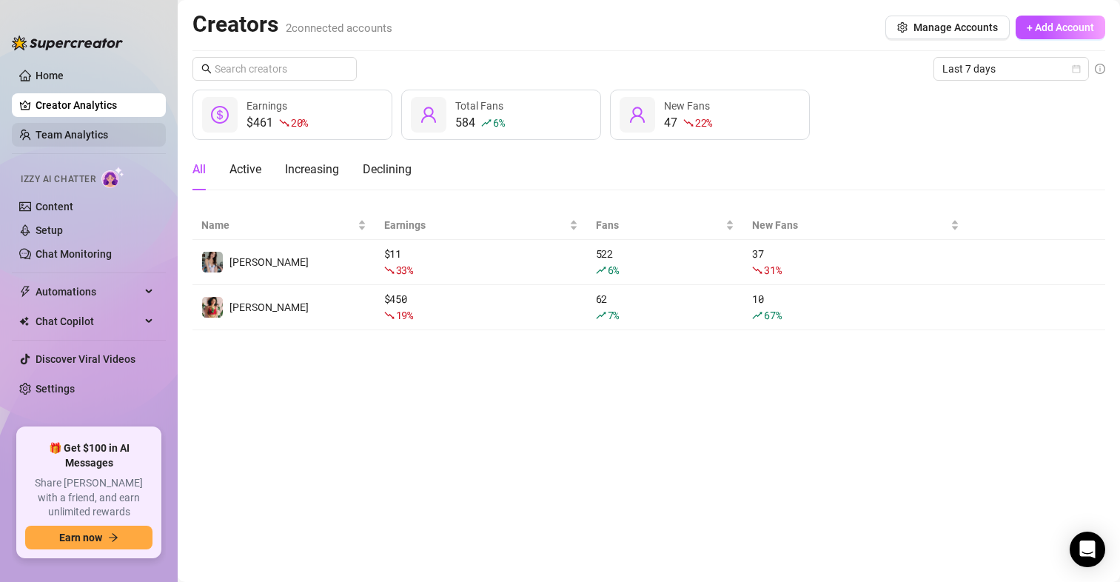
click at [58, 132] on link "Team Analytics" at bounding box center [72, 135] width 73 height 12
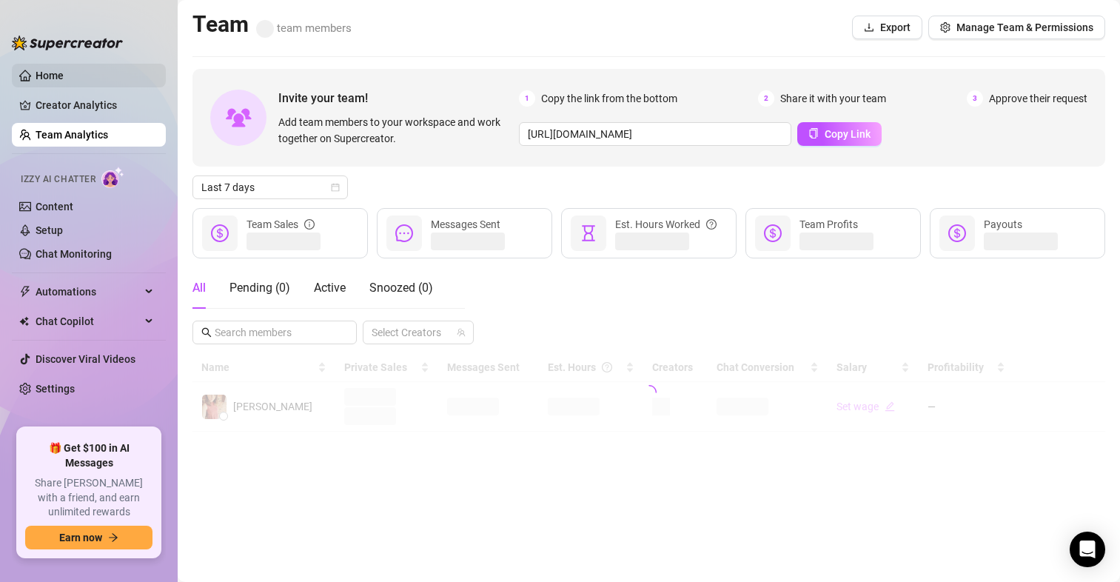
click at [51, 75] on link "Home" at bounding box center [50, 76] width 28 height 12
